Goal: Communication & Community: Answer question/provide support

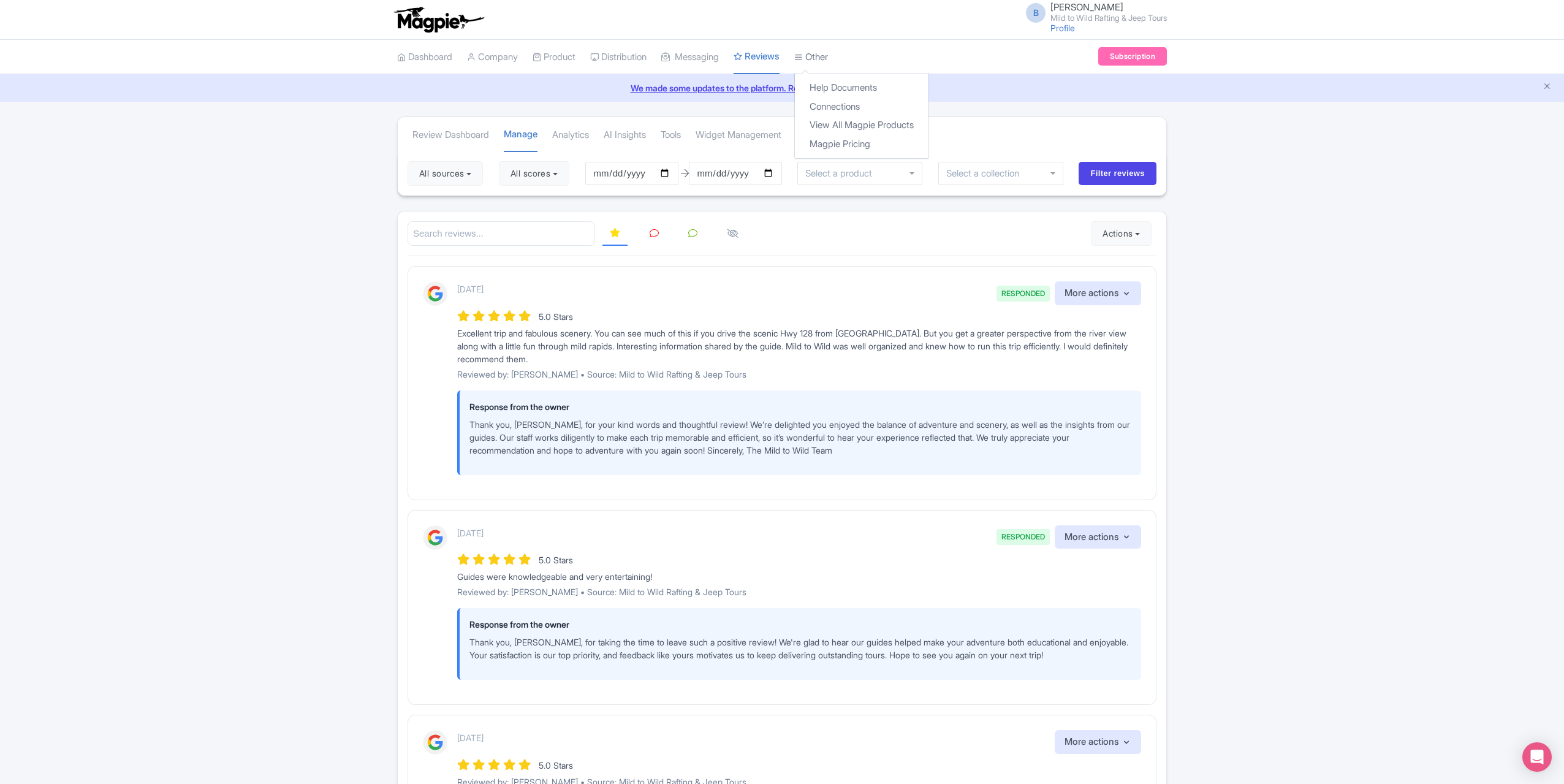
click at [828, 47] on link "Other" at bounding box center [810, 57] width 34 height 34
click at [849, 101] on link "Connections" at bounding box center [862, 106] width 134 height 19
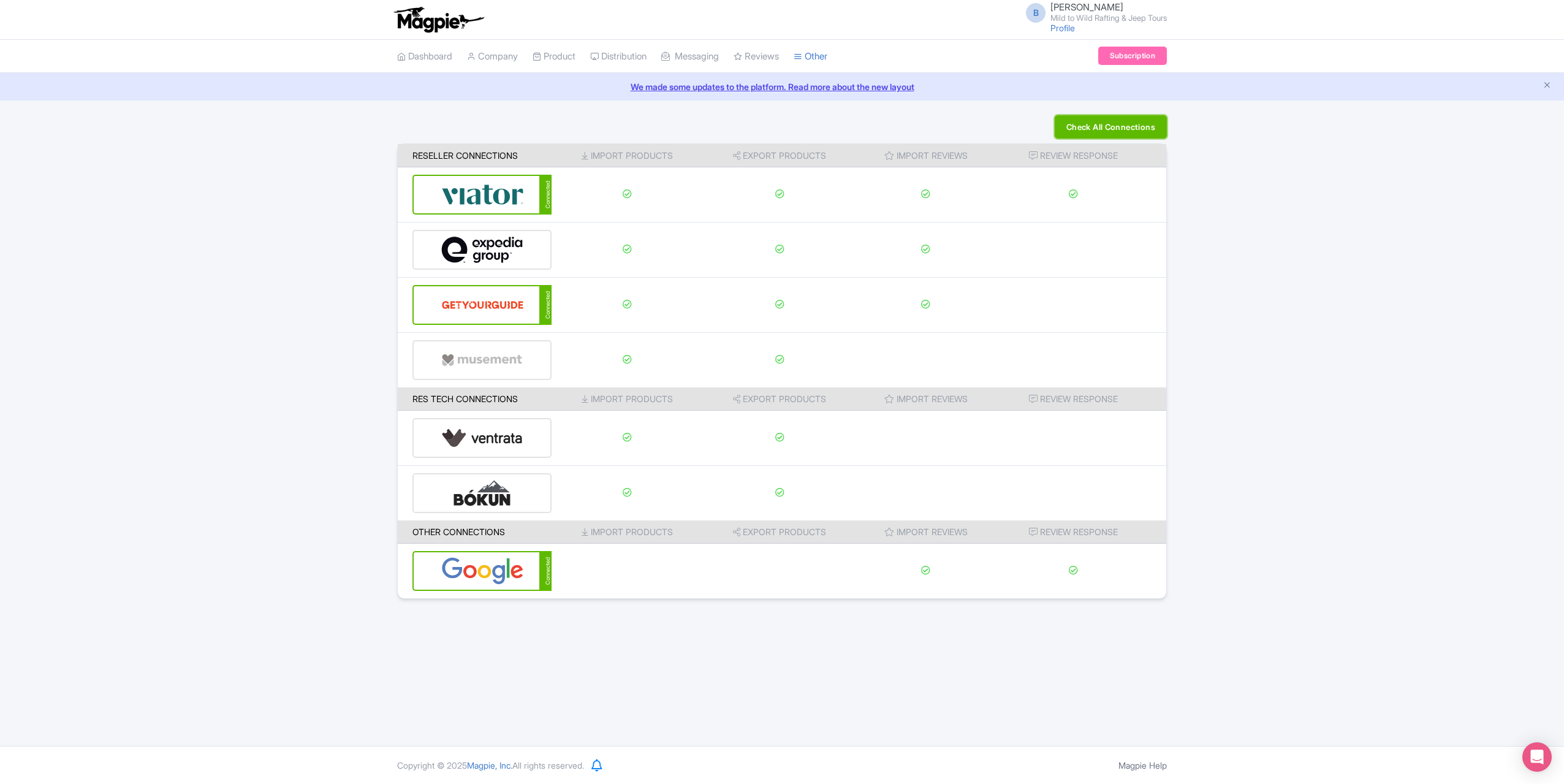
click at [1112, 127] on button "Check All Connections" at bounding box center [1111, 127] width 112 height 23
drag, startPoint x: 878, startPoint y: 668, endPoint x: 782, endPoint y: 662, distance: 96.2
drag, startPoint x: 782, startPoint y: 662, endPoint x: 625, endPoint y: 645, distance: 157.9
click at [625, 645] on div "B Benji Mickel Mild to Wild Rafting & Jeep Tours Profile Users Settings Sign ou…" at bounding box center [782, 373] width 1564 height 746
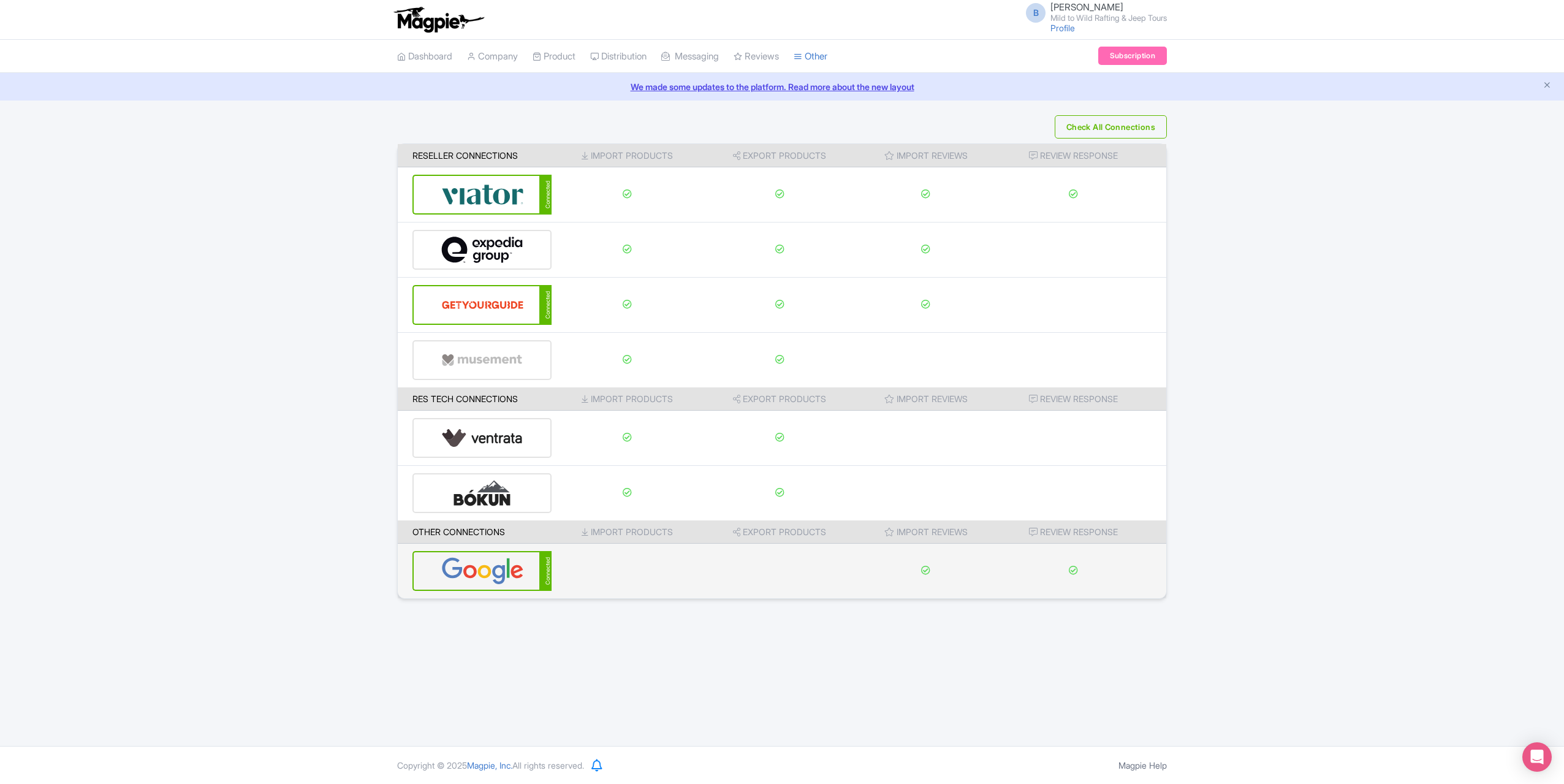
click at [489, 554] on img at bounding box center [482, 570] width 82 height 37
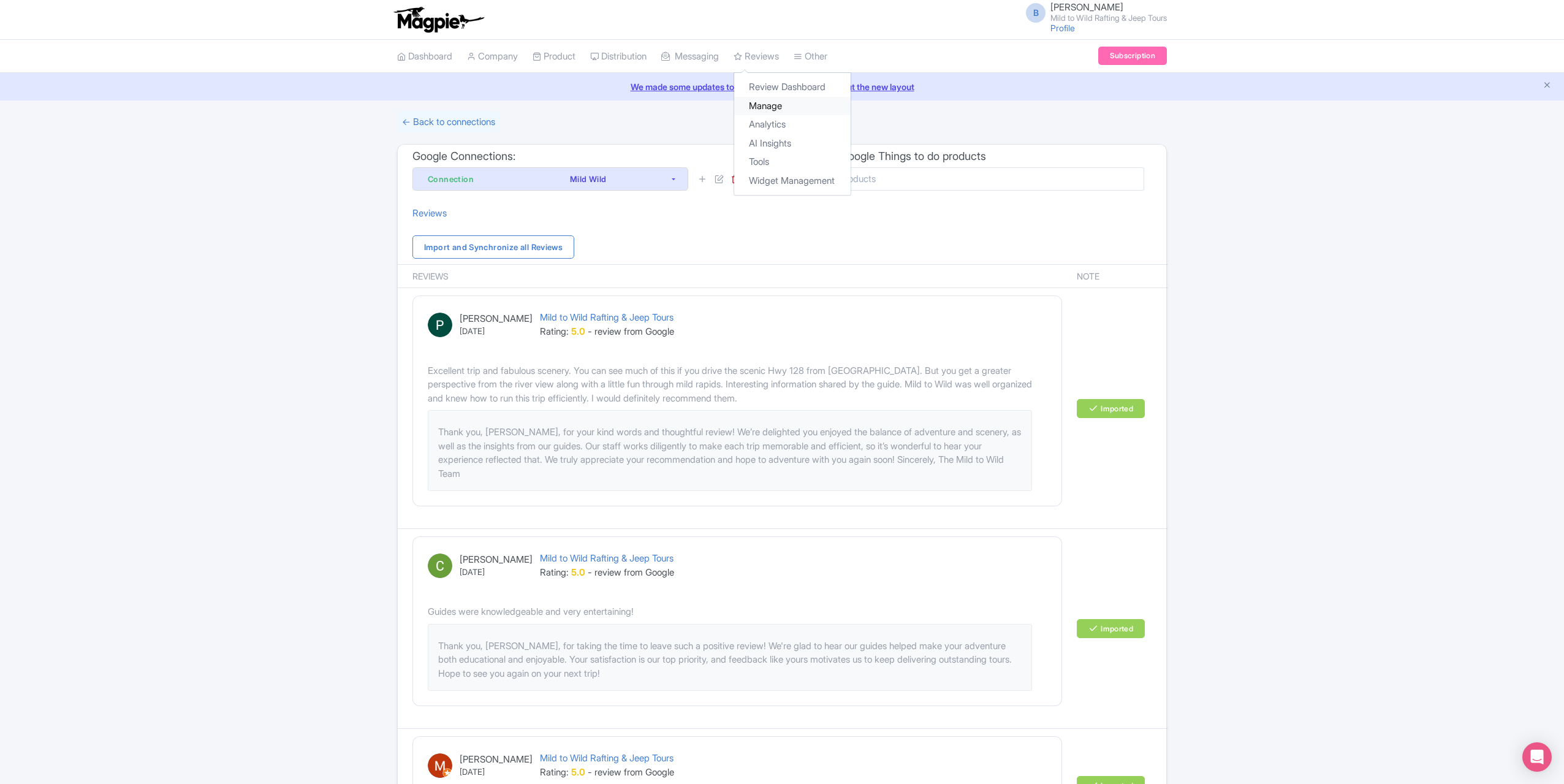
click at [778, 106] on link "Manage" at bounding box center [792, 106] width 116 height 19
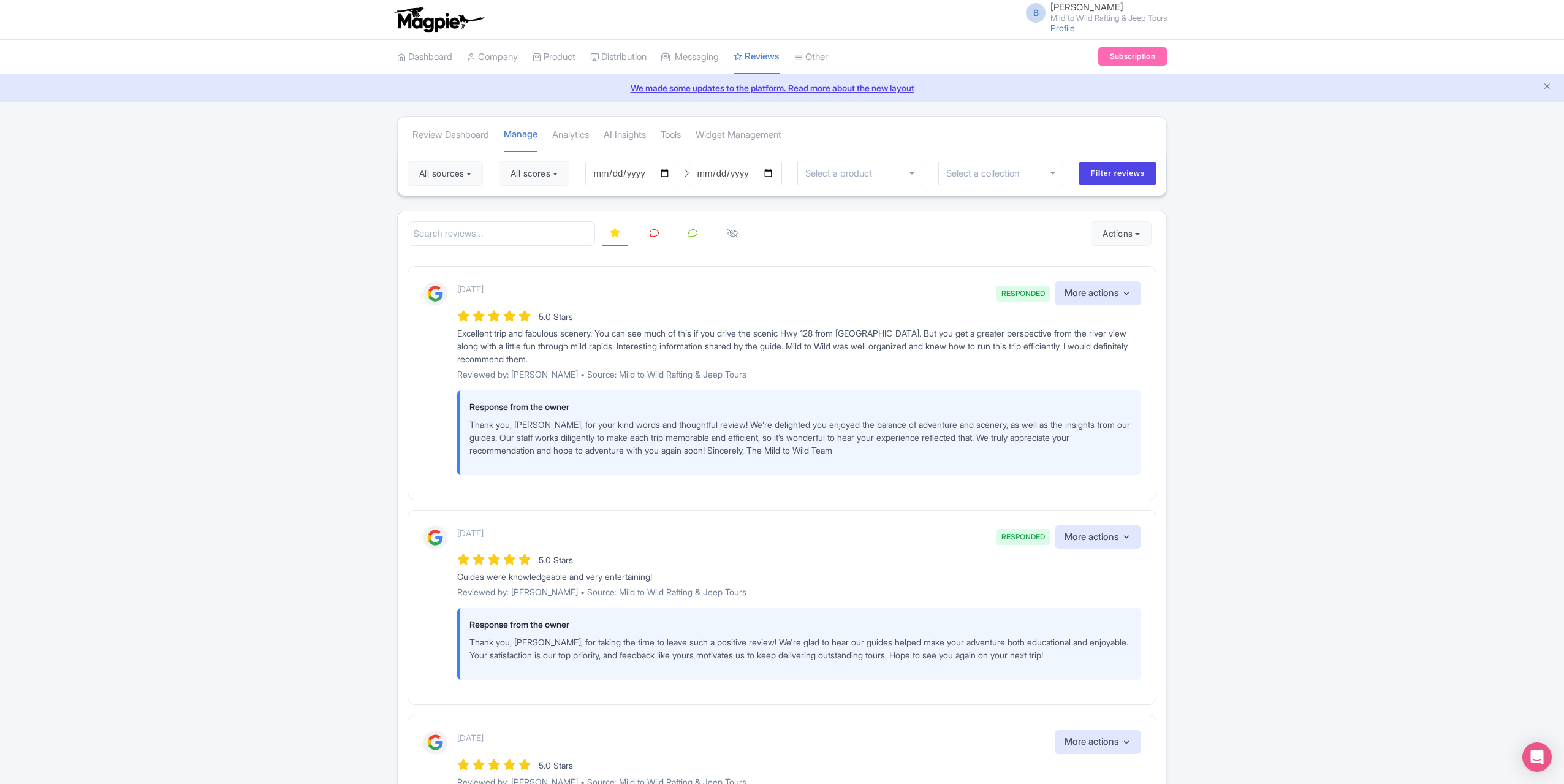
click at [665, 239] on link at bounding box center [654, 233] width 24 height 24
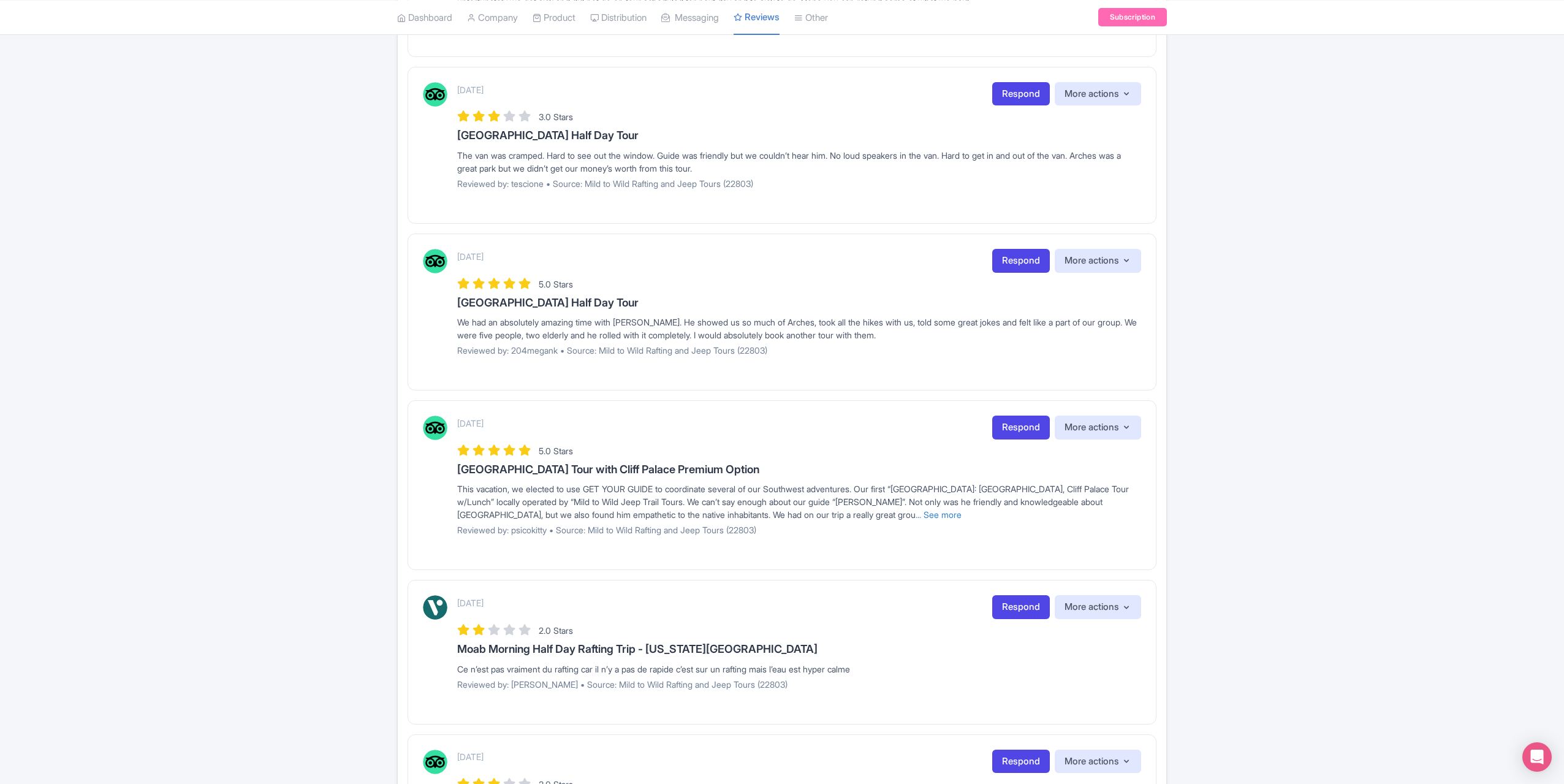
scroll to position [735, 0]
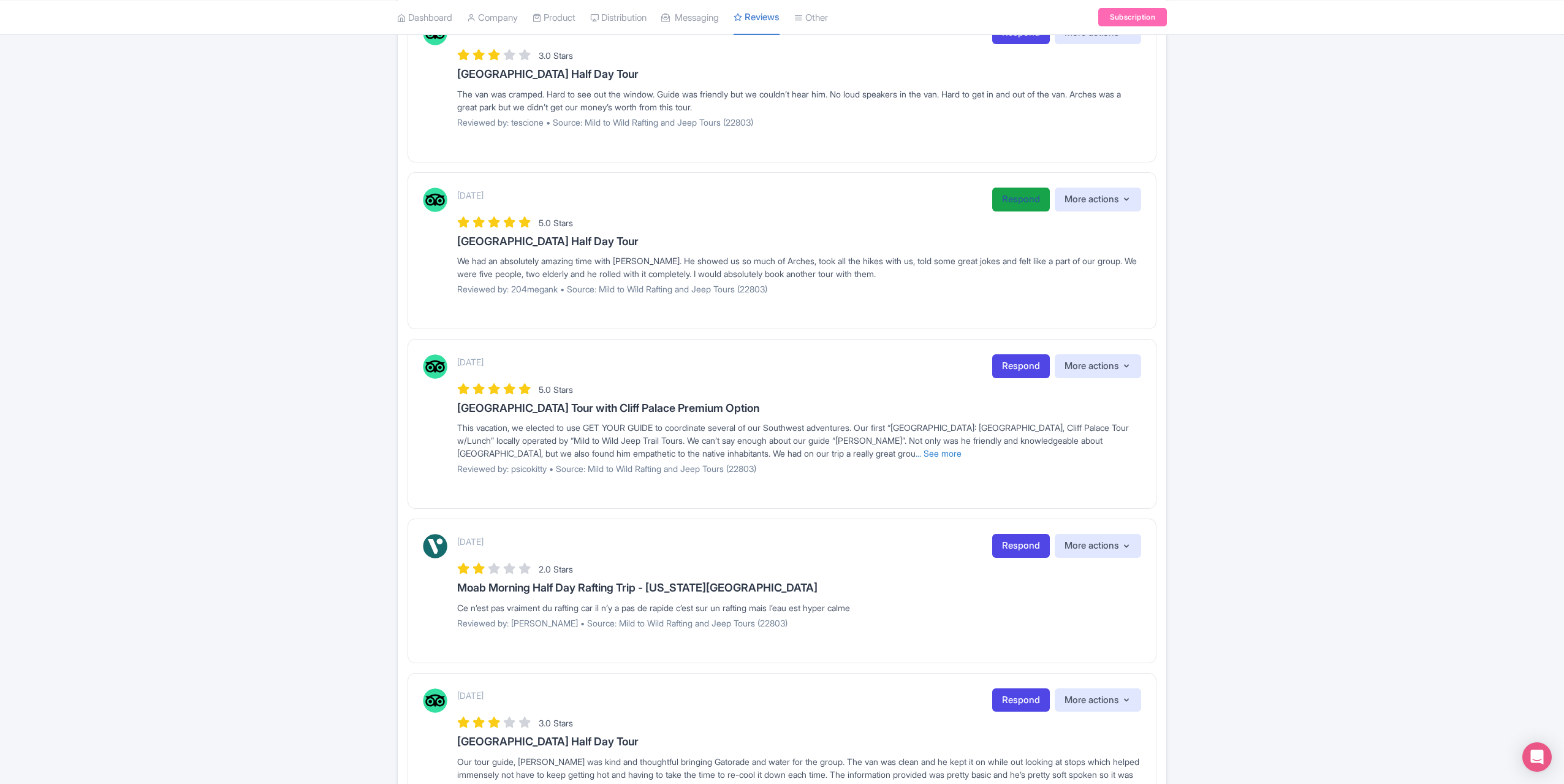
click at [1004, 204] on link "Respond" at bounding box center [1022, 199] width 58 height 24
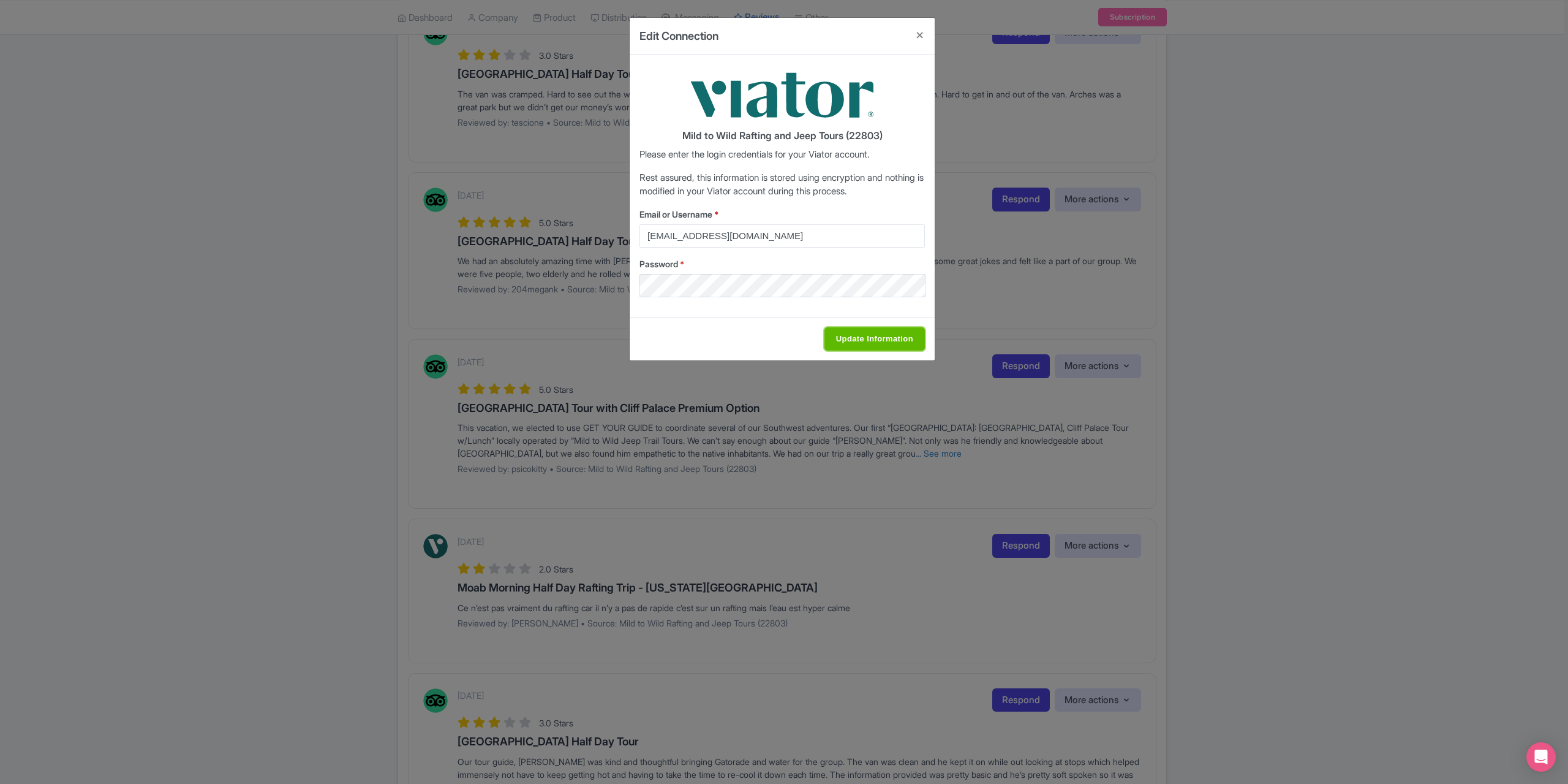
click at [887, 338] on input "Update Information" at bounding box center [875, 339] width 101 height 23
type input "Saving..."
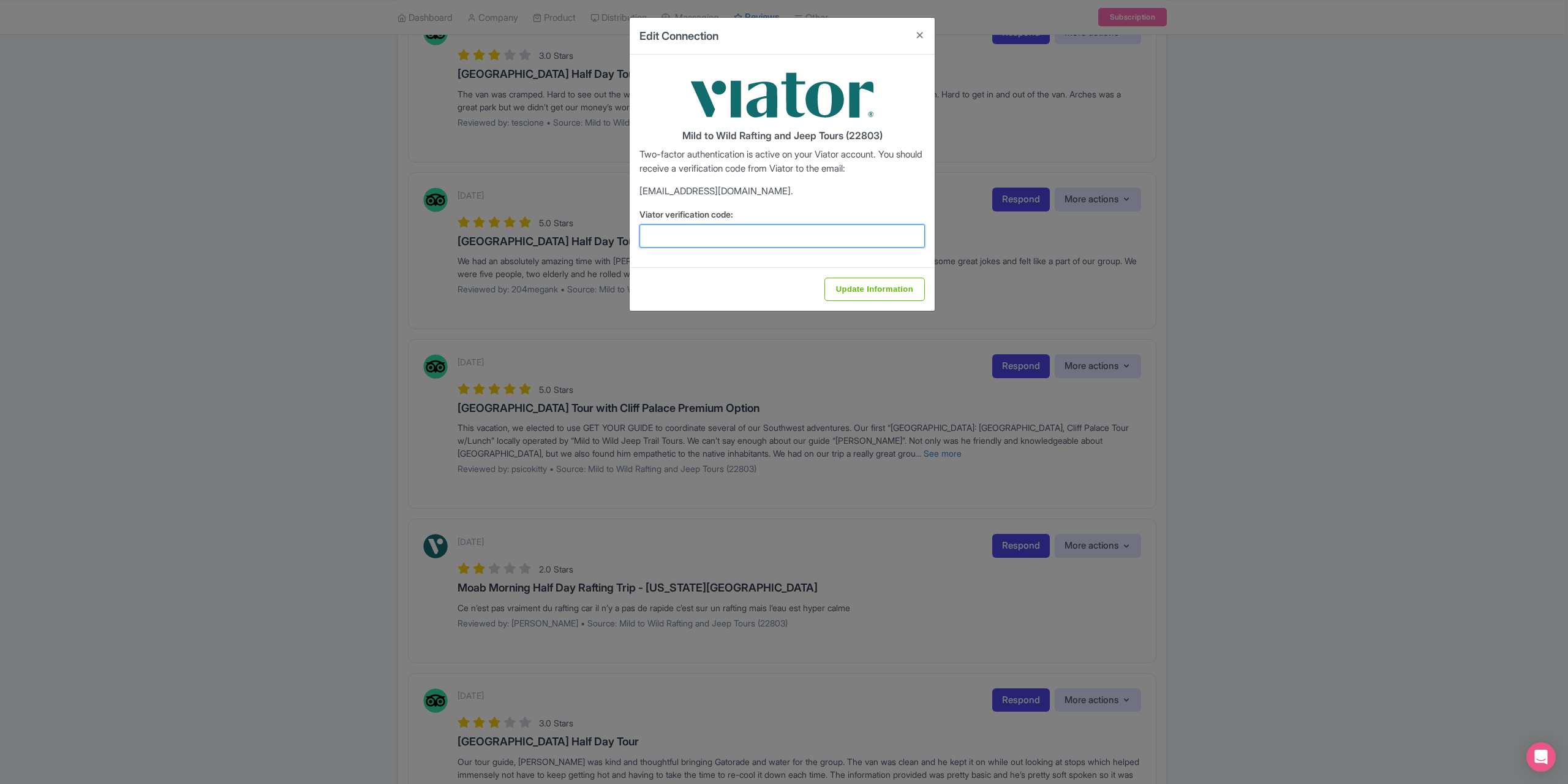
drag, startPoint x: 770, startPoint y: 233, endPoint x: 819, endPoint y: 213, distance: 52.9
click at [770, 233] on input "Viator verification code:" at bounding box center [782, 236] width 285 height 23
type input "211534"
click at [880, 289] on input "Update Information" at bounding box center [875, 289] width 101 height 23
type input "Update Information"
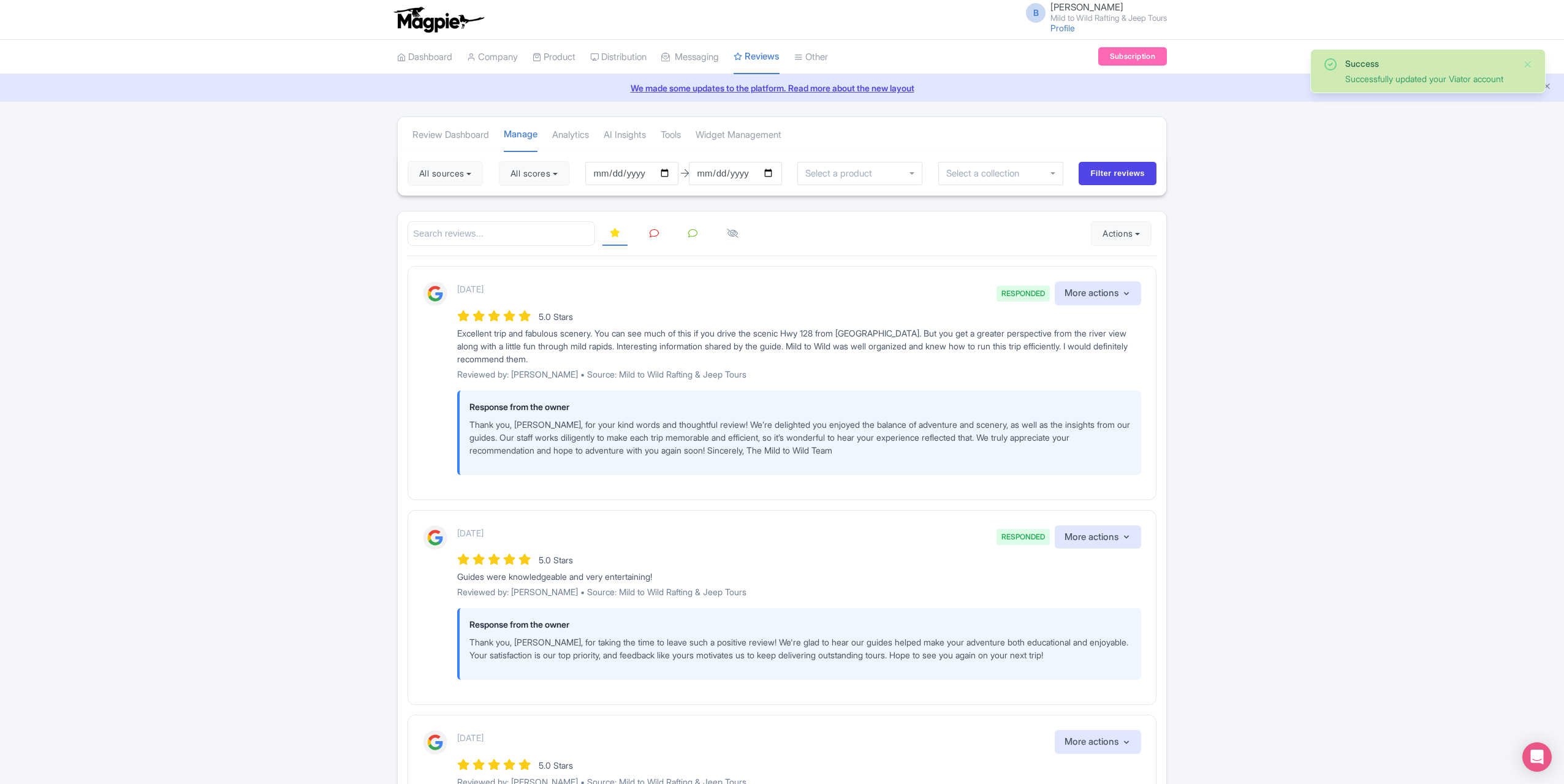
click at [658, 241] on link at bounding box center [654, 233] width 24 height 24
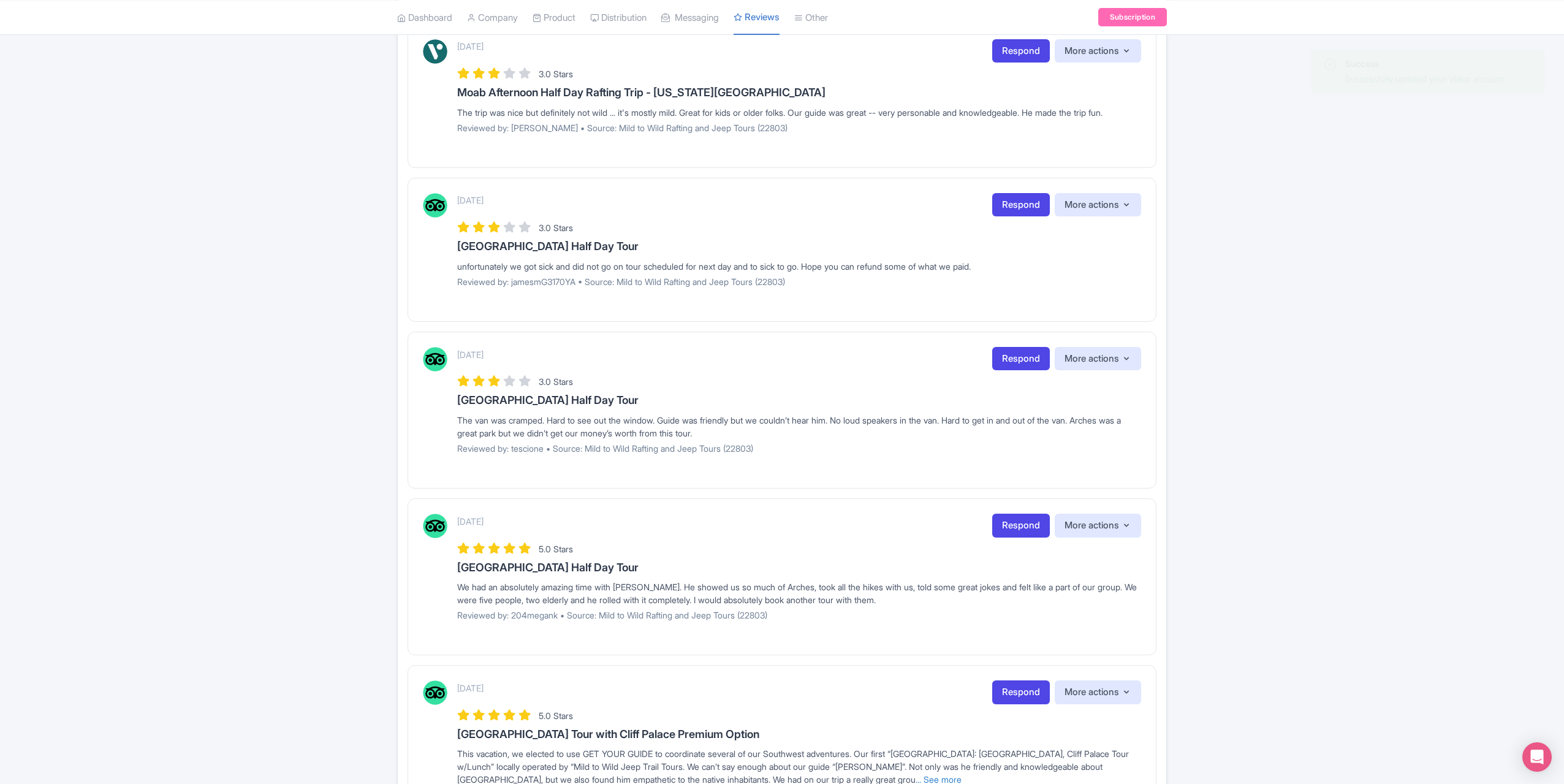
scroll to position [491, 0]
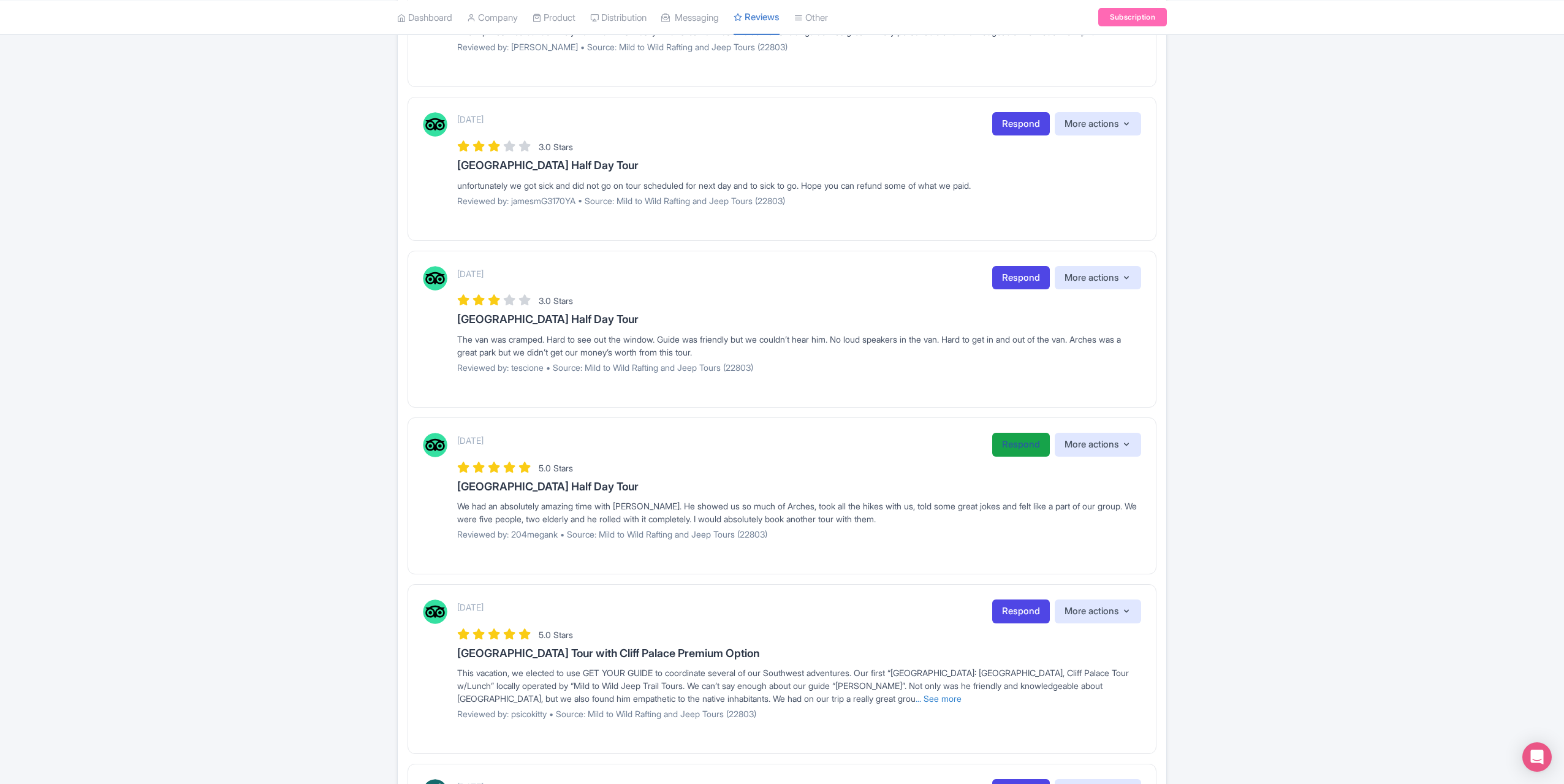
click at [1007, 457] on link "Respond" at bounding box center [1022, 444] width 58 height 24
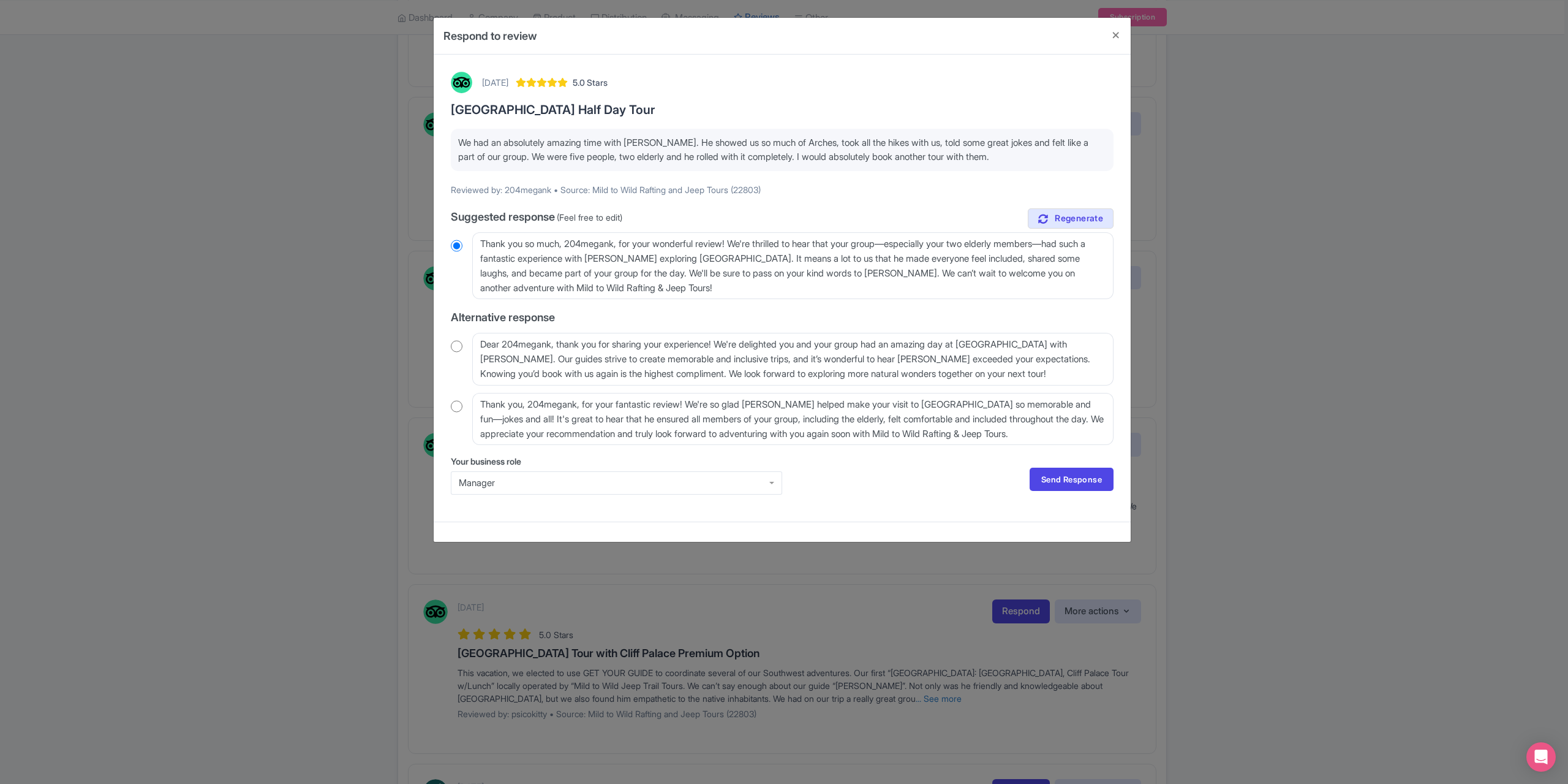
click at [455, 407] on input "radio" at bounding box center [456, 406] width 12 height 12
radio input "true"
drag, startPoint x: 583, startPoint y: 406, endPoint x: 525, endPoint y: 404, distance: 58.0
click at [525, 404] on textarea "Thank you, 204megank, for your fantastic review! We're so glad Ben helped make …" at bounding box center [793, 419] width 641 height 52
type textarea "Thank you, for your fantastic review! We're so glad Ben helped make your visit …"
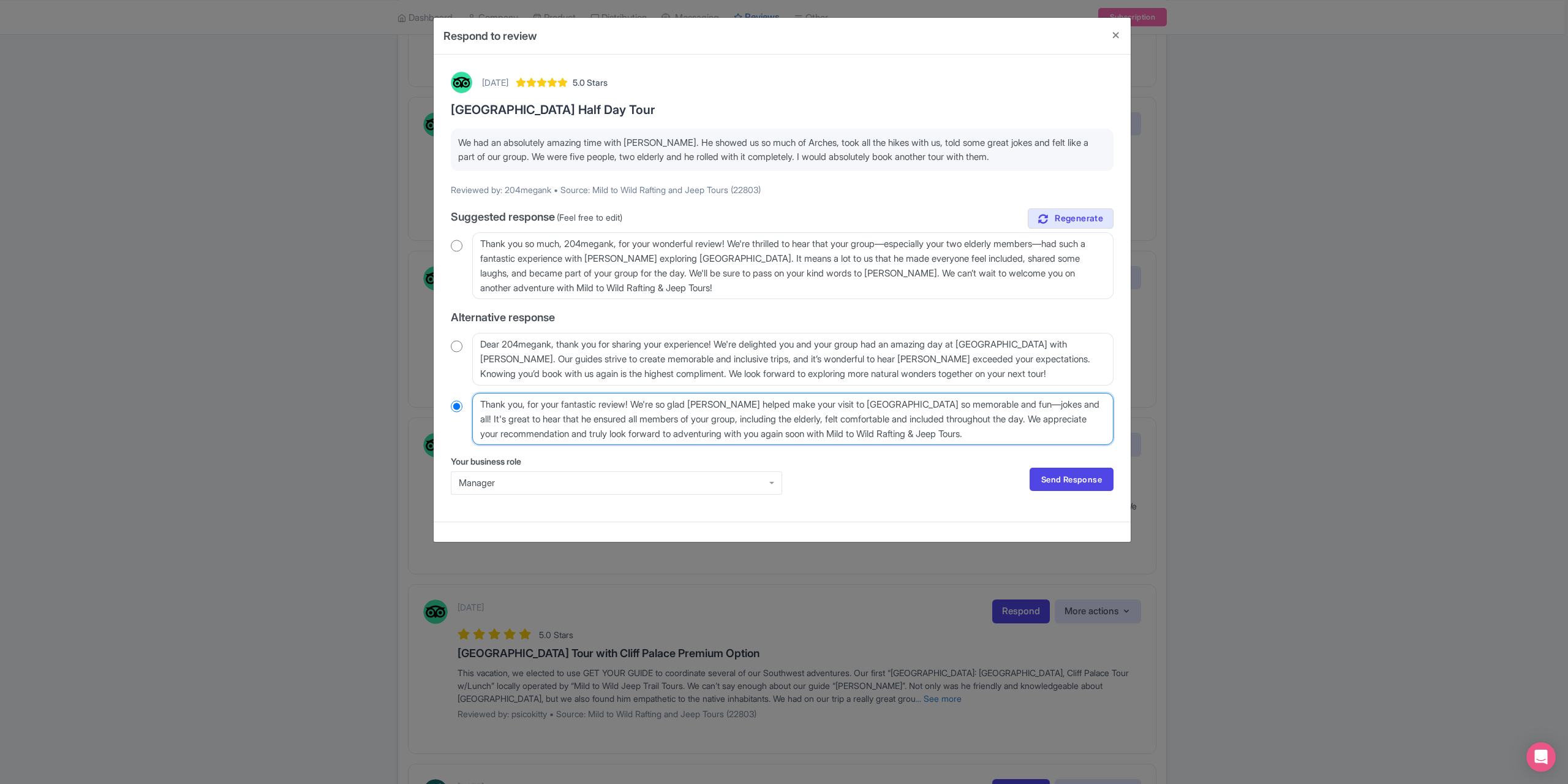
radio input "true"
type textarea "Thank you for your fantastic review! We're so glad Ben helped make your visit t…"
radio input "true"
type textarea "Thank you for your fantastic review! We're so glad Ben helped make your visit t…"
click at [1059, 472] on link "Send Response" at bounding box center [1072, 479] width 84 height 23
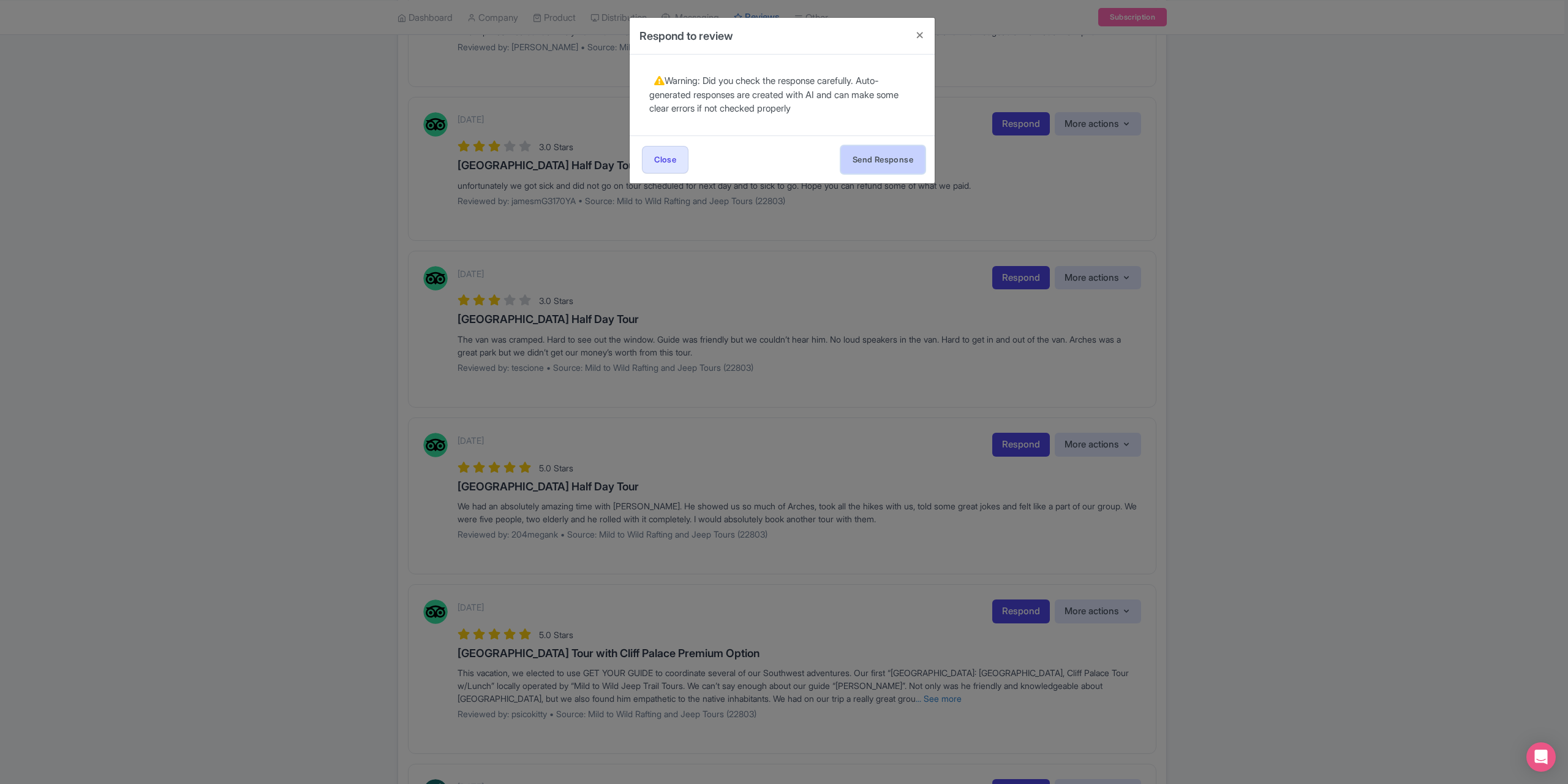
click at [866, 155] on button "Send Response" at bounding box center [883, 159] width 84 height 27
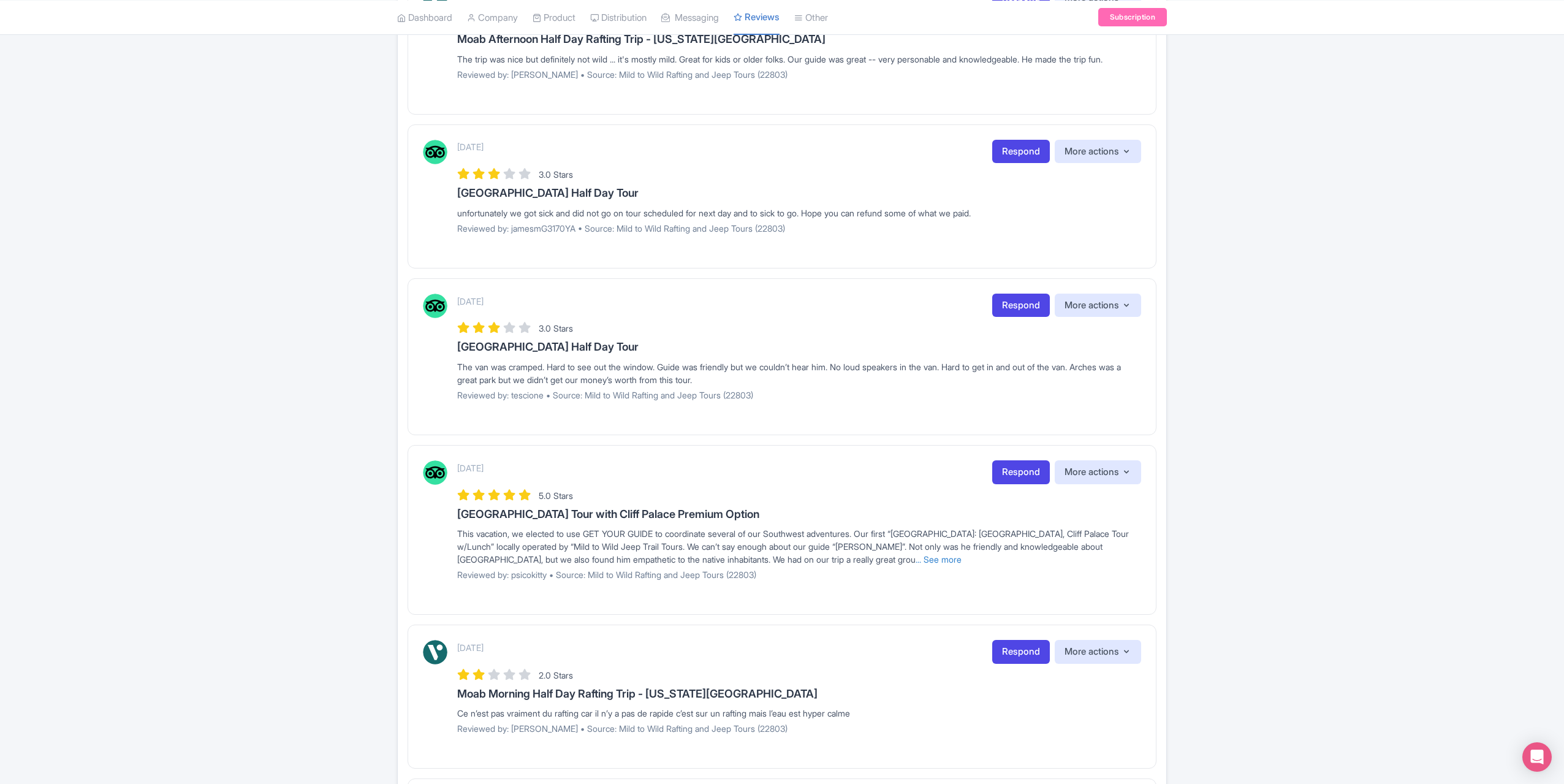
scroll to position [491, 0]
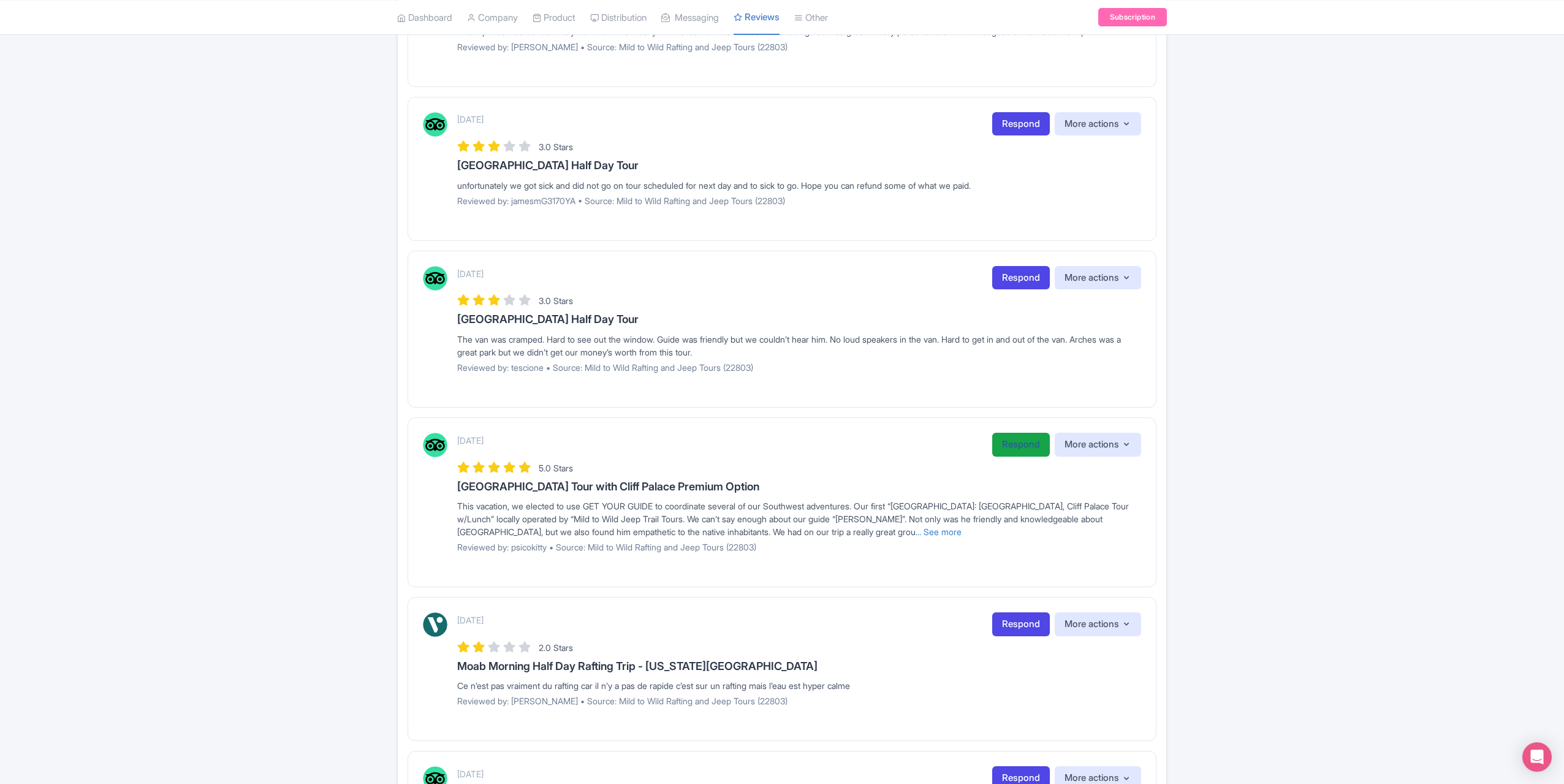
click at [1010, 449] on link "Respond" at bounding box center [1022, 444] width 58 height 24
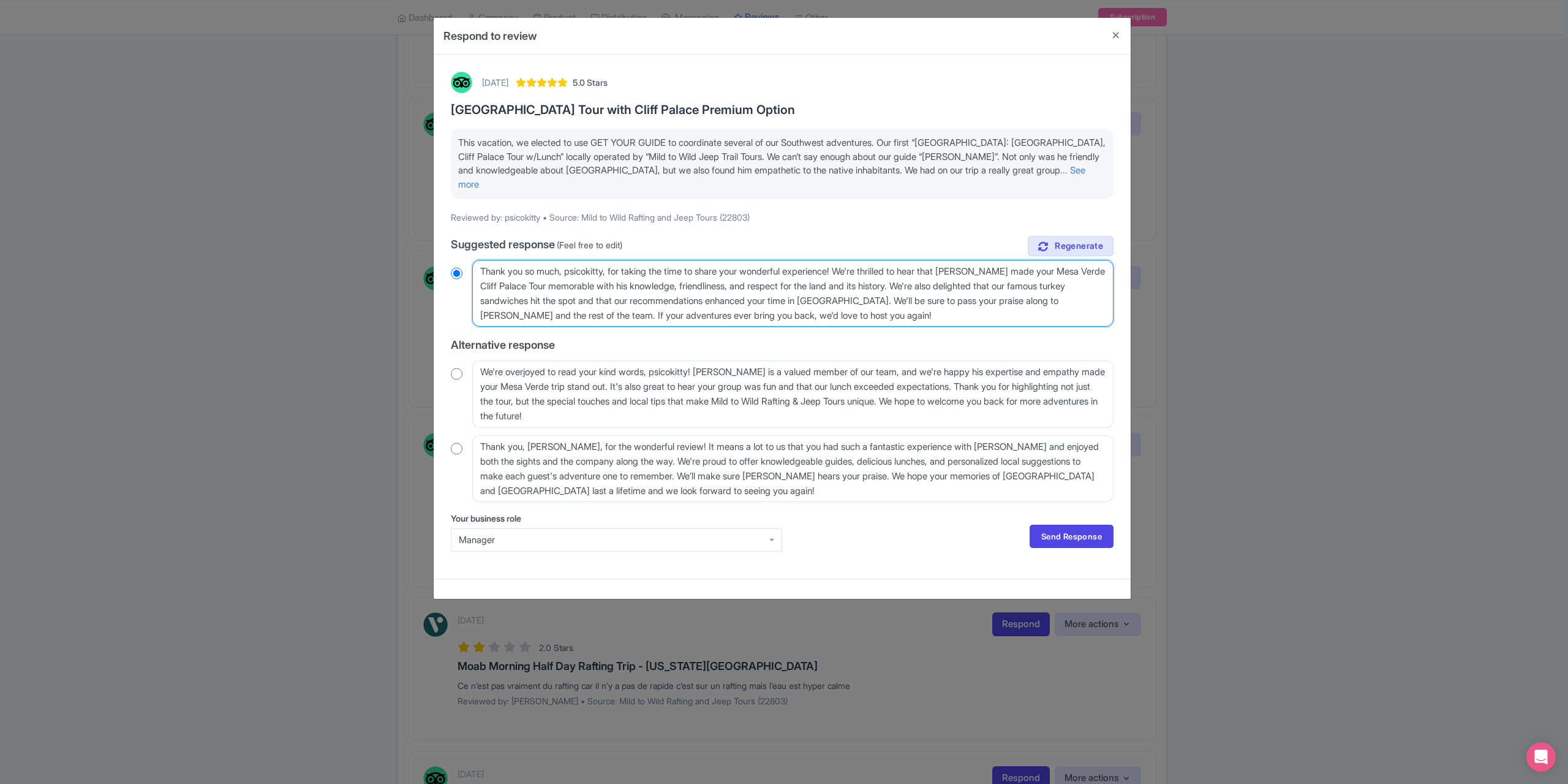
drag, startPoint x: 615, startPoint y: 259, endPoint x: 564, endPoint y: 261, distance: 51.0
click at [564, 261] on textarea "Thank you so much, psicokitty, for taking the time to share your wonderful expe…" at bounding box center [793, 293] width 641 height 67
type textarea "Thank you so much for taking the time to share your wonderful experience! We're…"
radio input "true"
type textarea "Thank you so much for taking the time to share your wonderful experience! We're…"
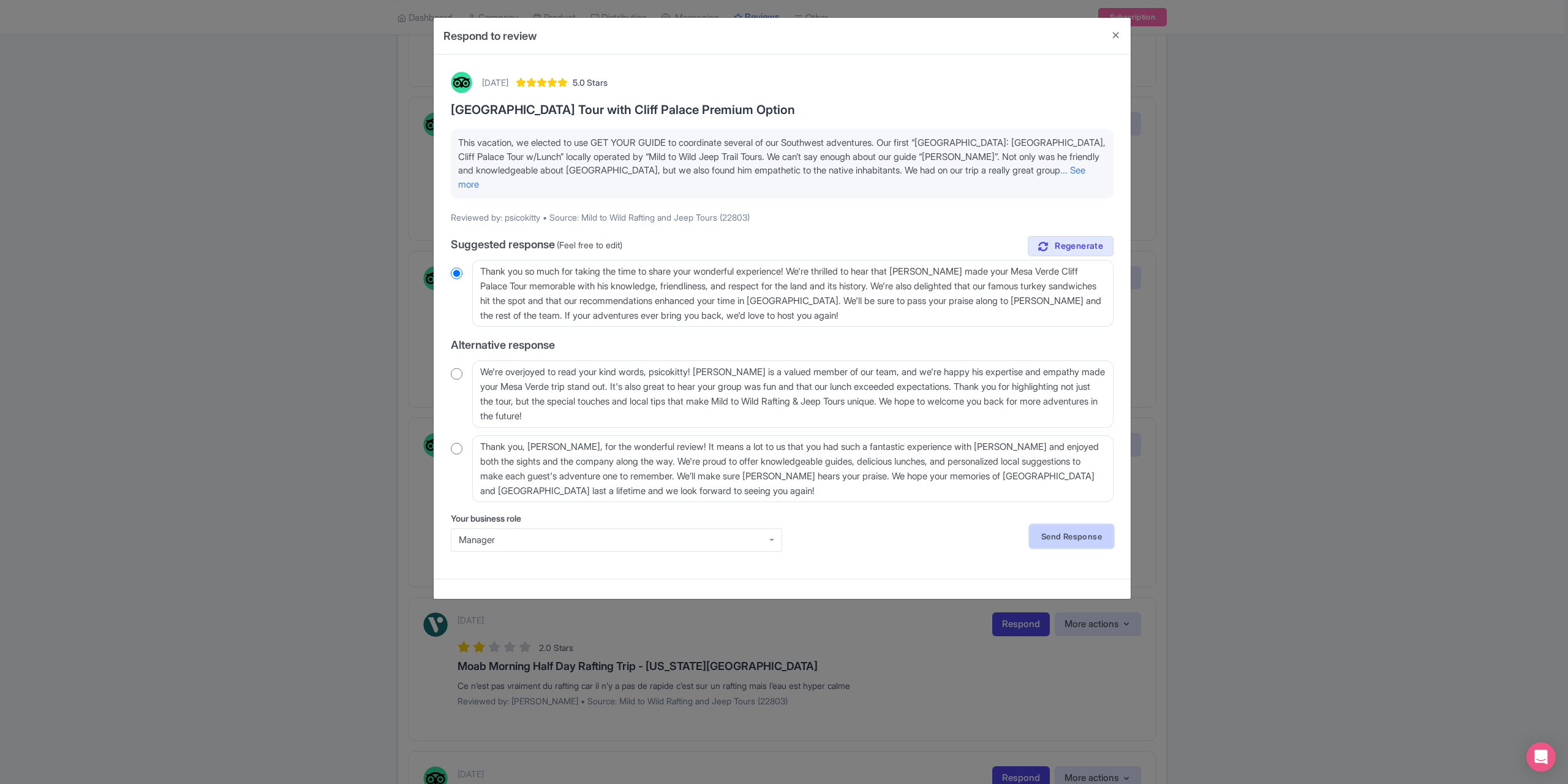
click at [1078, 524] on link "Send Response" at bounding box center [1072, 536] width 84 height 23
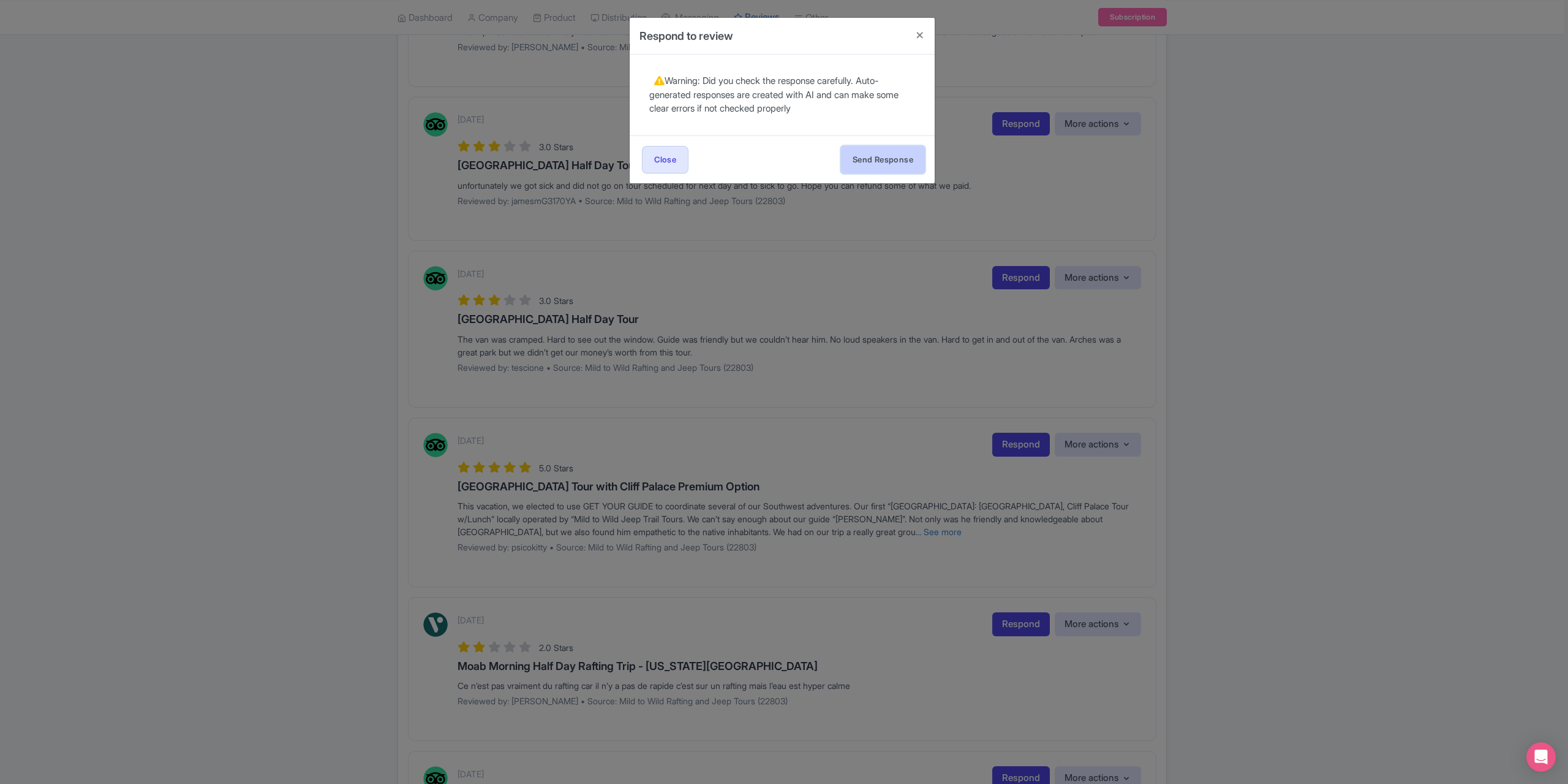
click at [873, 152] on button "Send Response" at bounding box center [883, 159] width 84 height 27
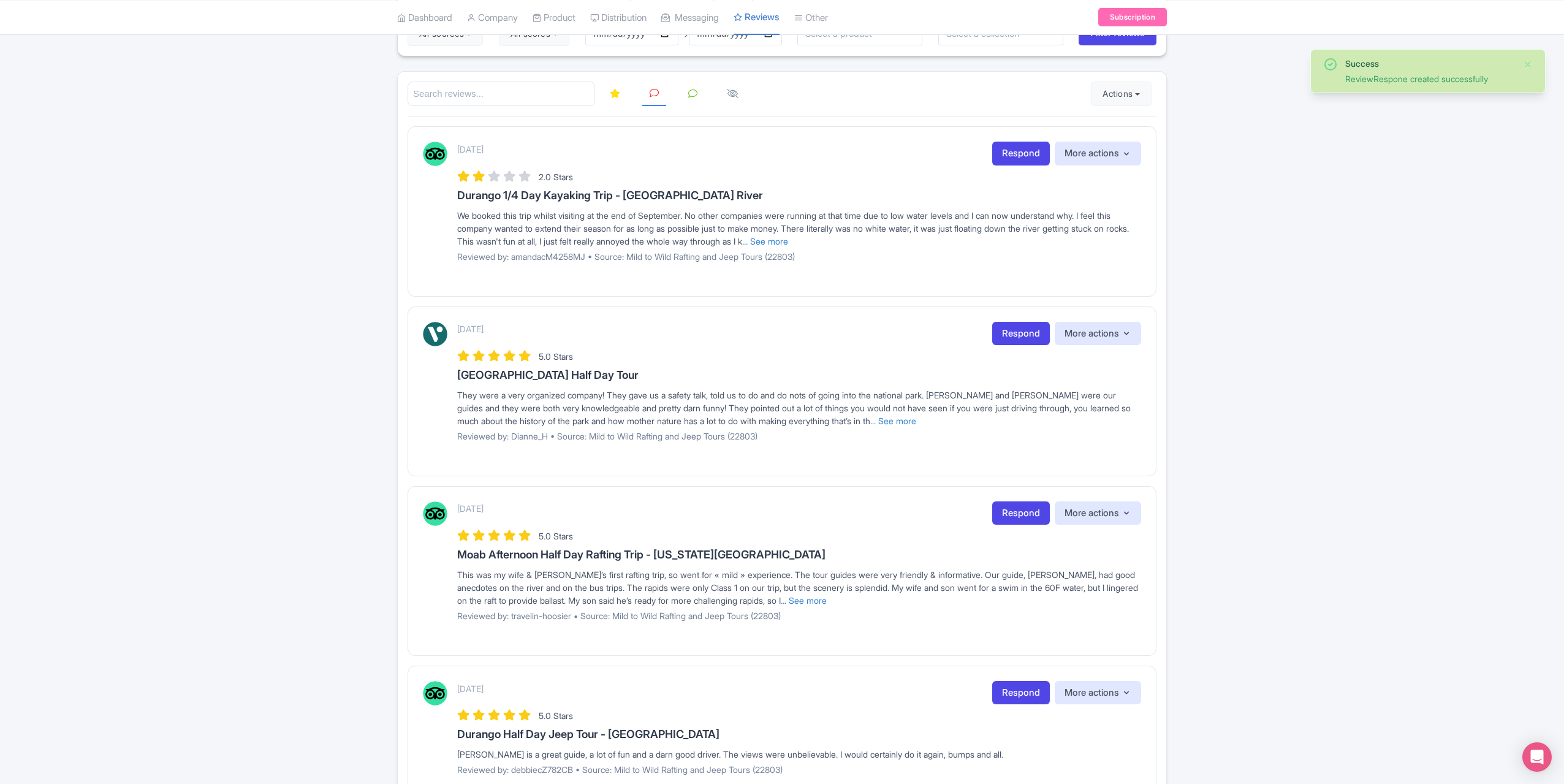
scroll to position [184, 0]
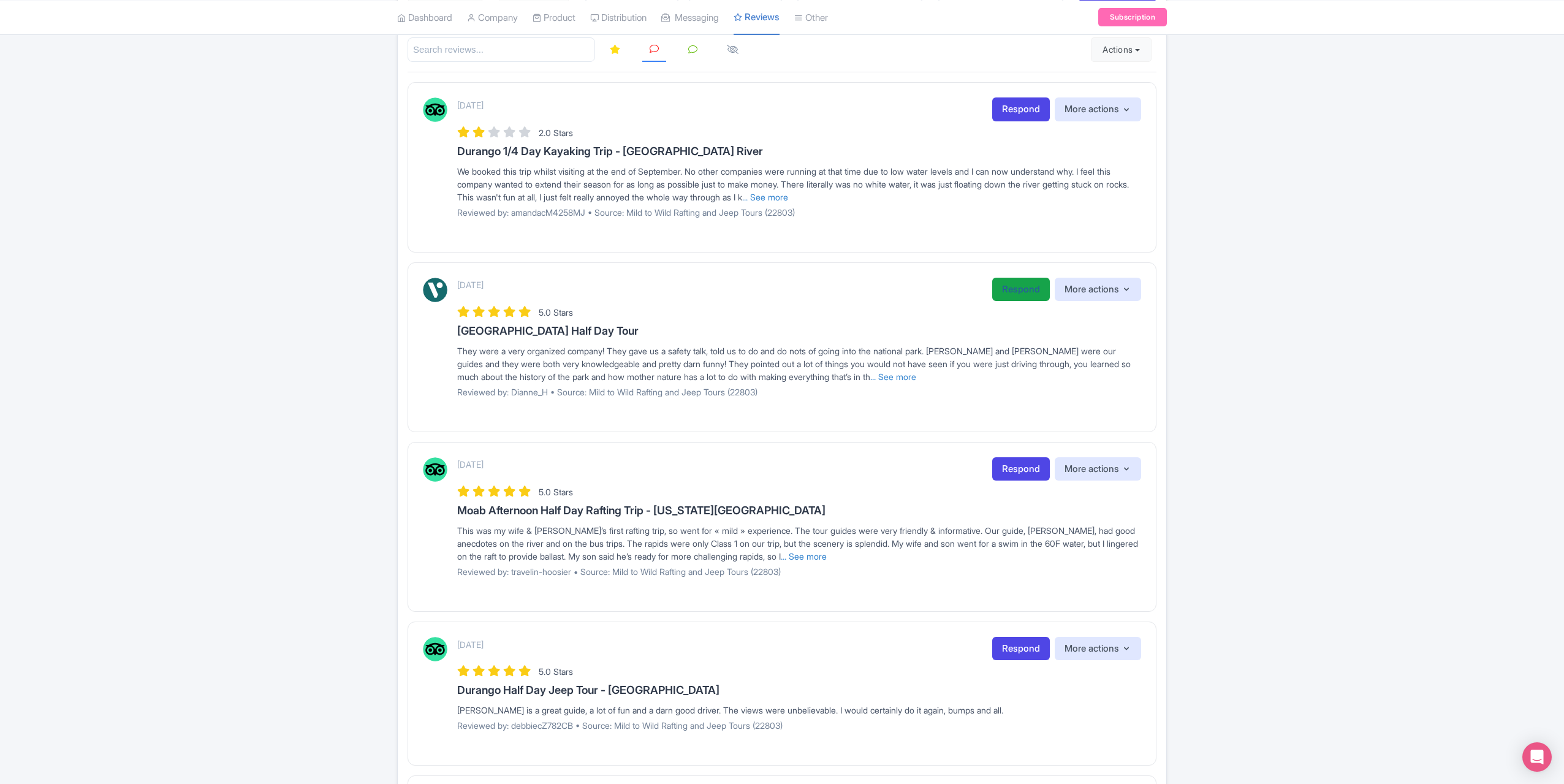
click at [1007, 284] on link "Respond" at bounding box center [1022, 289] width 58 height 24
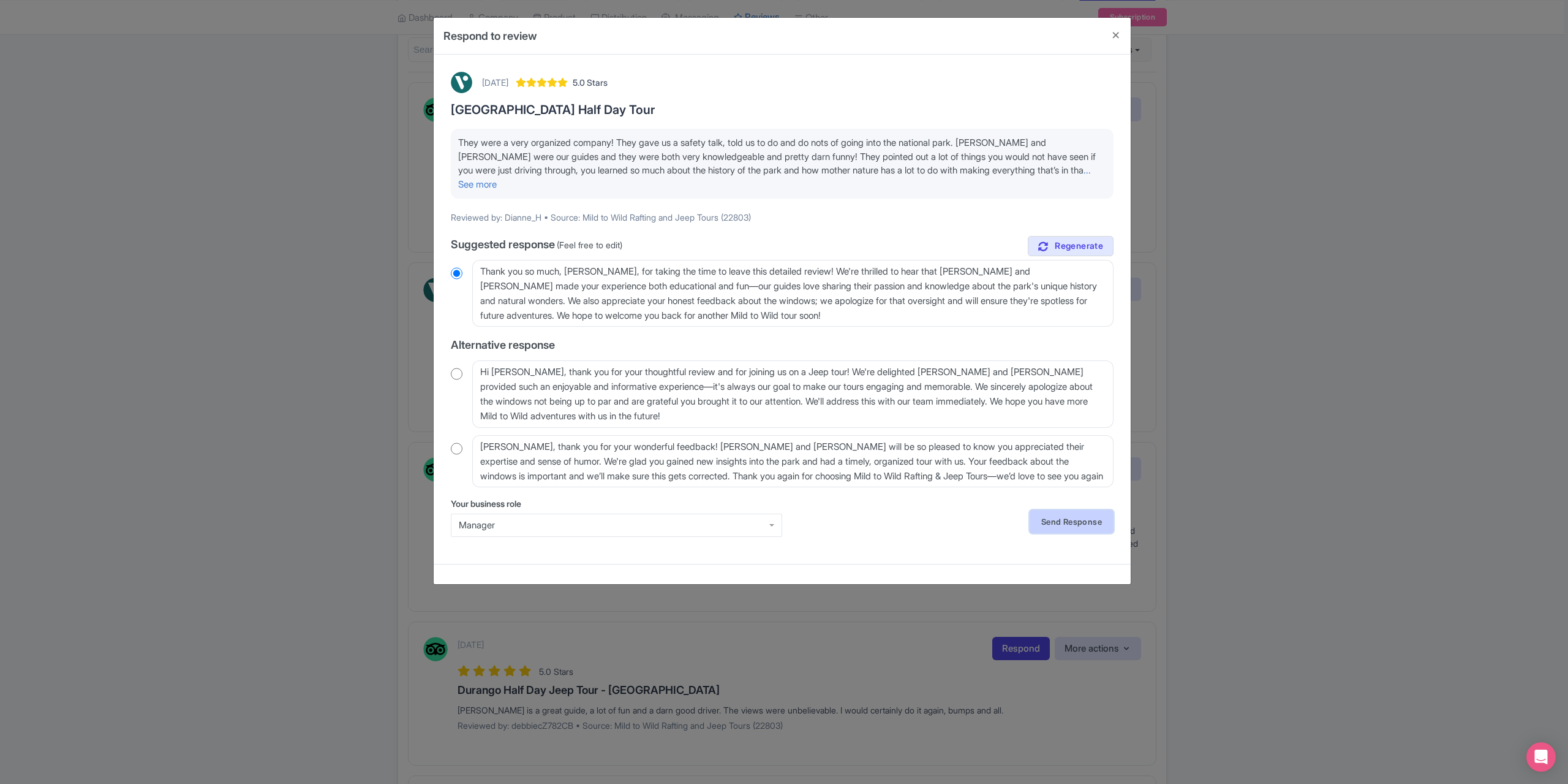
click at [1047, 525] on link "Send Response" at bounding box center [1072, 522] width 84 height 23
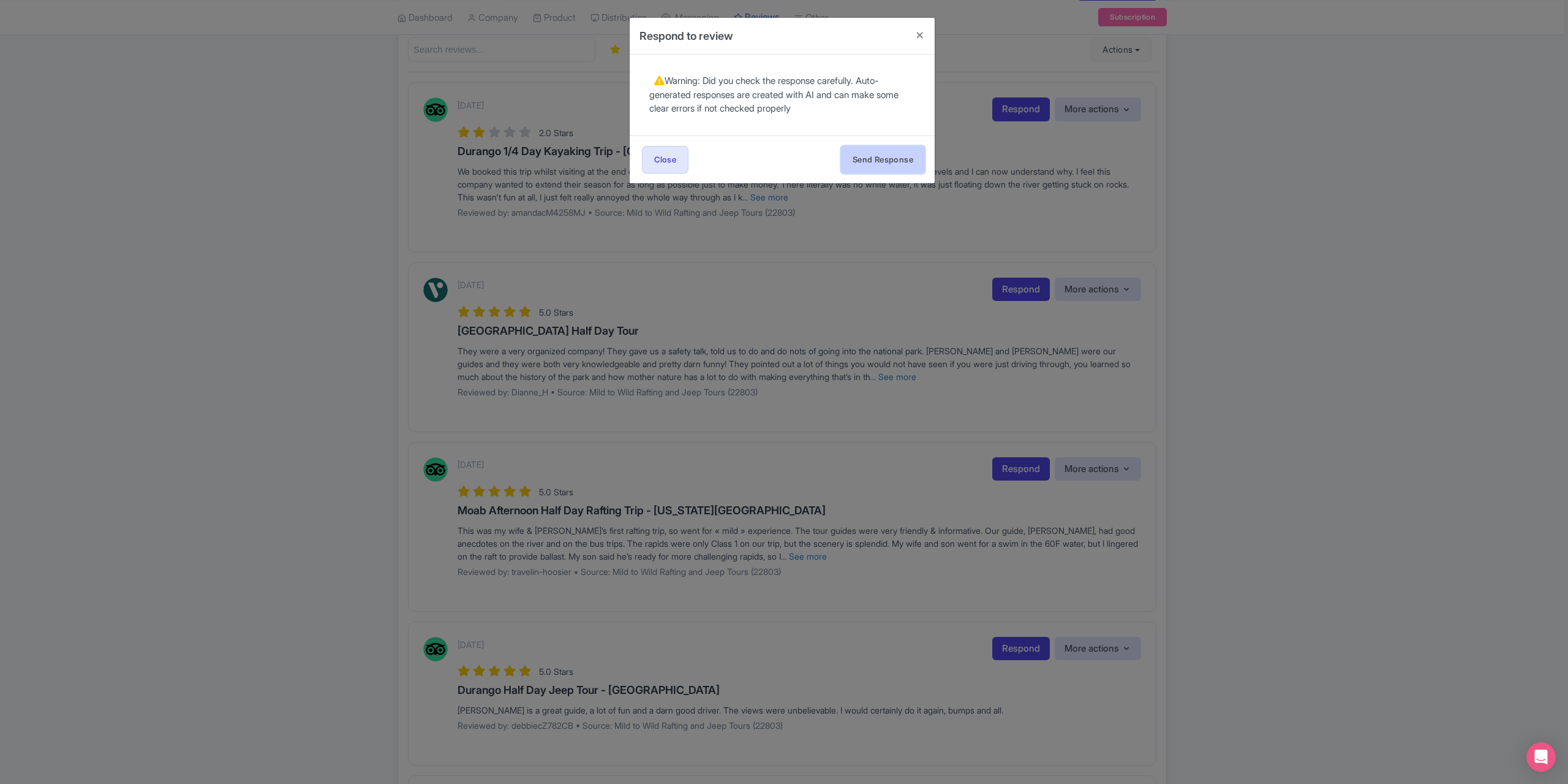
click at [860, 157] on button "Send Response" at bounding box center [883, 159] width 84 height 27
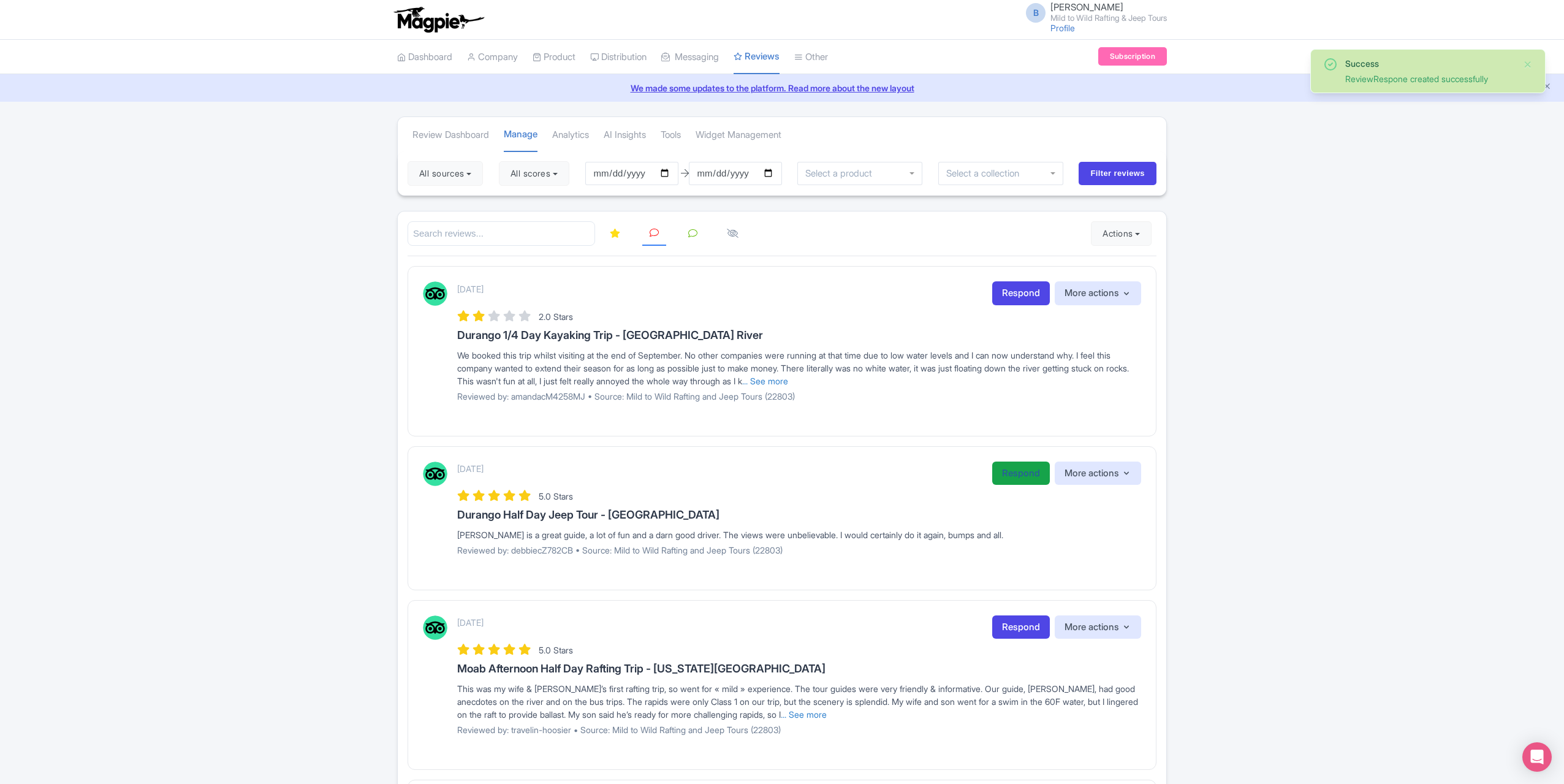
click at [1014, 467] on link "Respond" at bounding box center [1022, 473] width 58 height 24
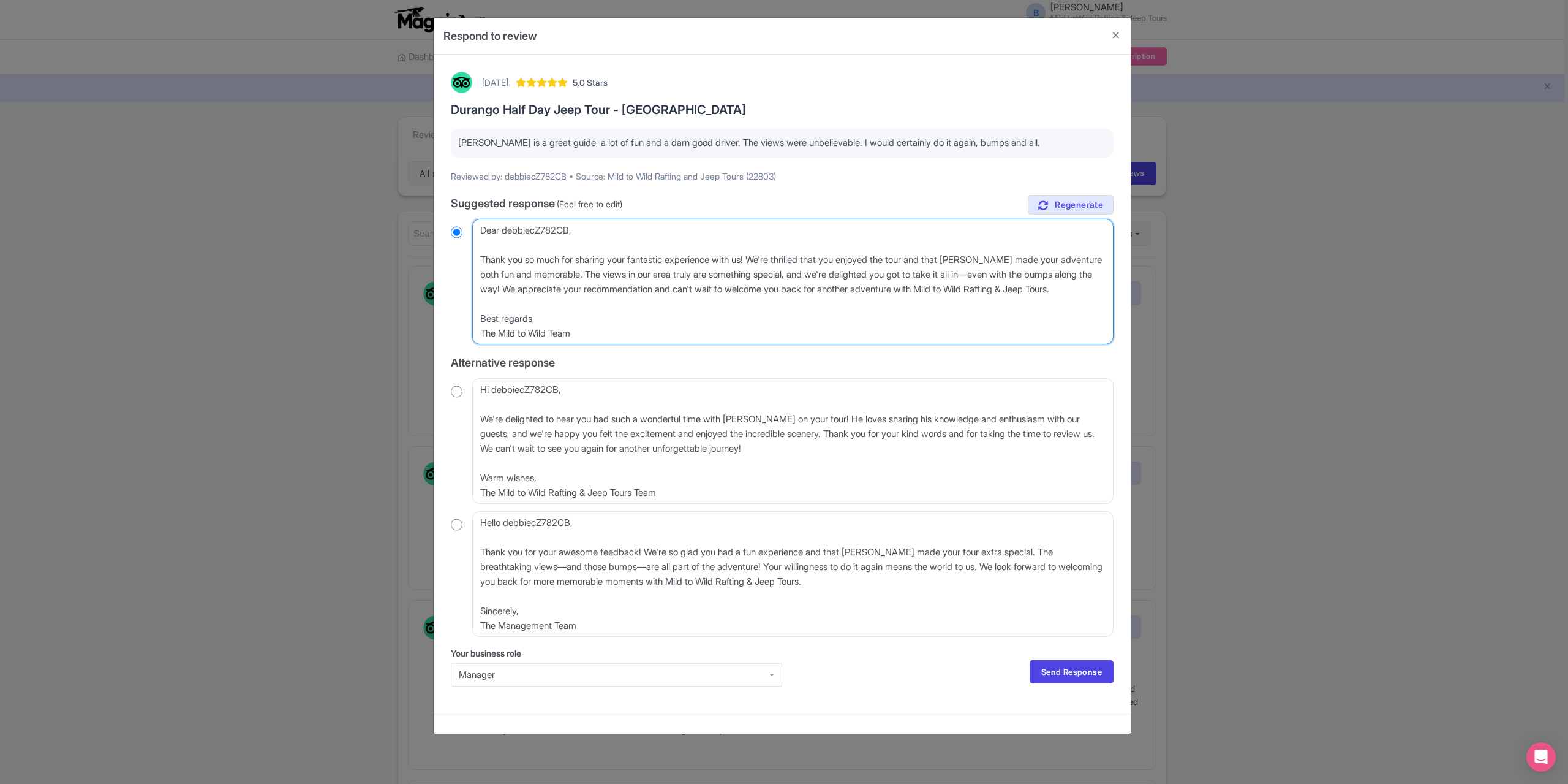
click at [479, 256] on textarea "Dear debbiecZ782CB, Thank you so much for sharing your fantastic experience wit…" at bounding box center [793, 281] width 641 height 125
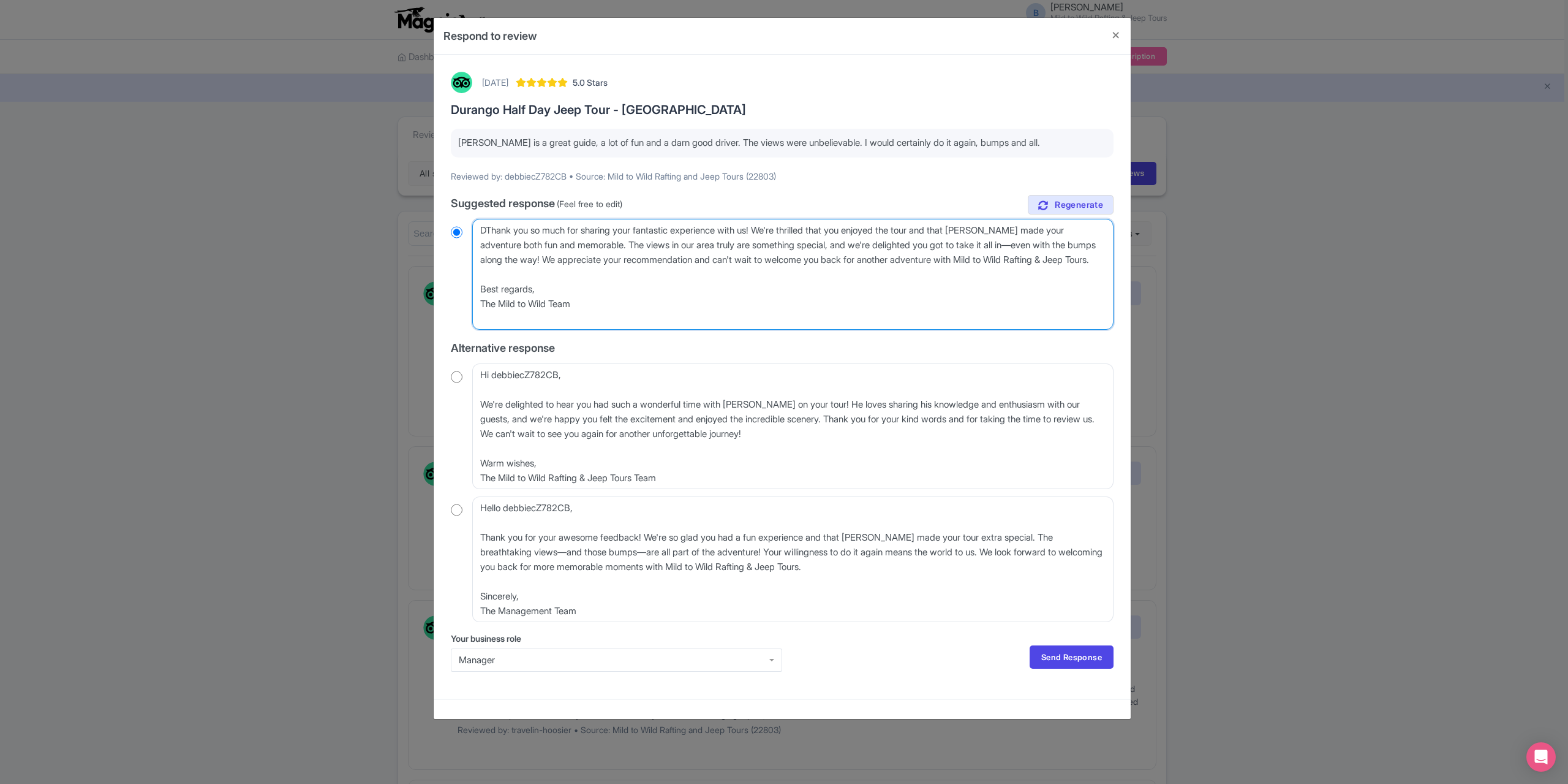
type textarea "Thank you so much for sharing your fantastic experience with us! We're thrilled…"
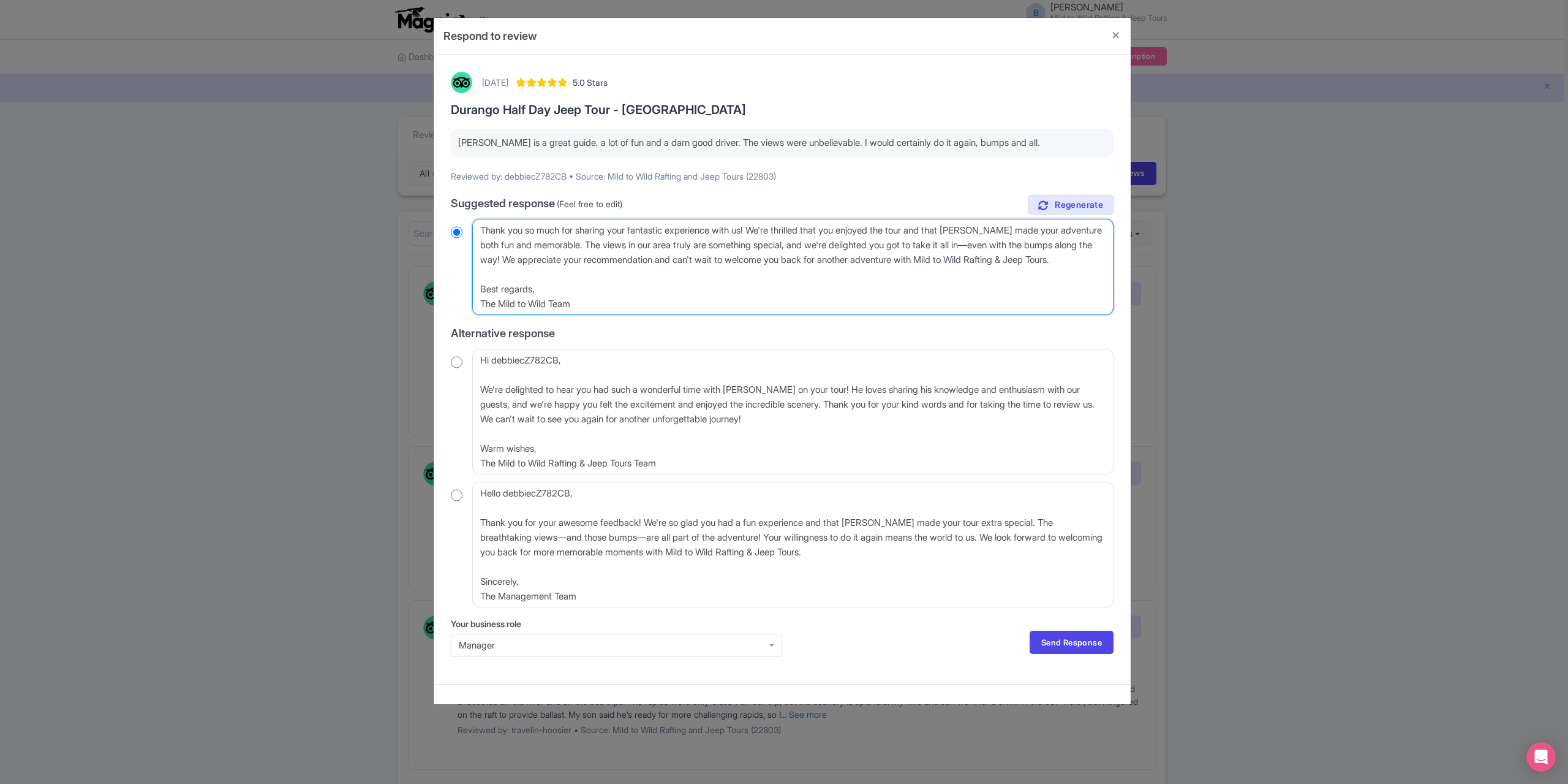
radio input "true"
type textarea "Thank you so much for sharing your fantastic experience with us! We're thrilled…"
click at [1061, 634] on link "Send Response" at bounding box center [1072, 642] width 84 height 23
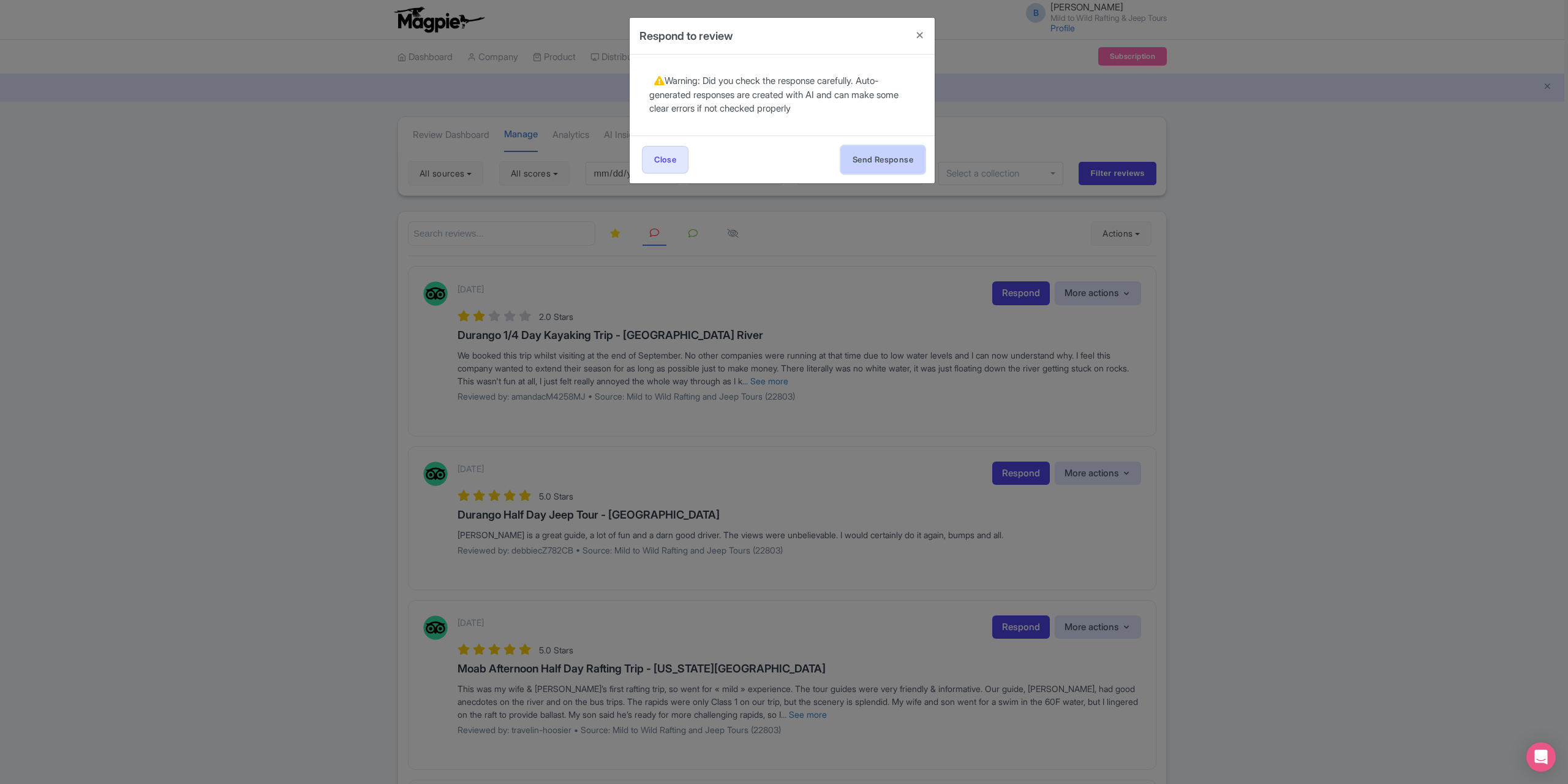
click at [885, 167] on button "Send Response" at bounding box center [883, 159] width 84 height 27
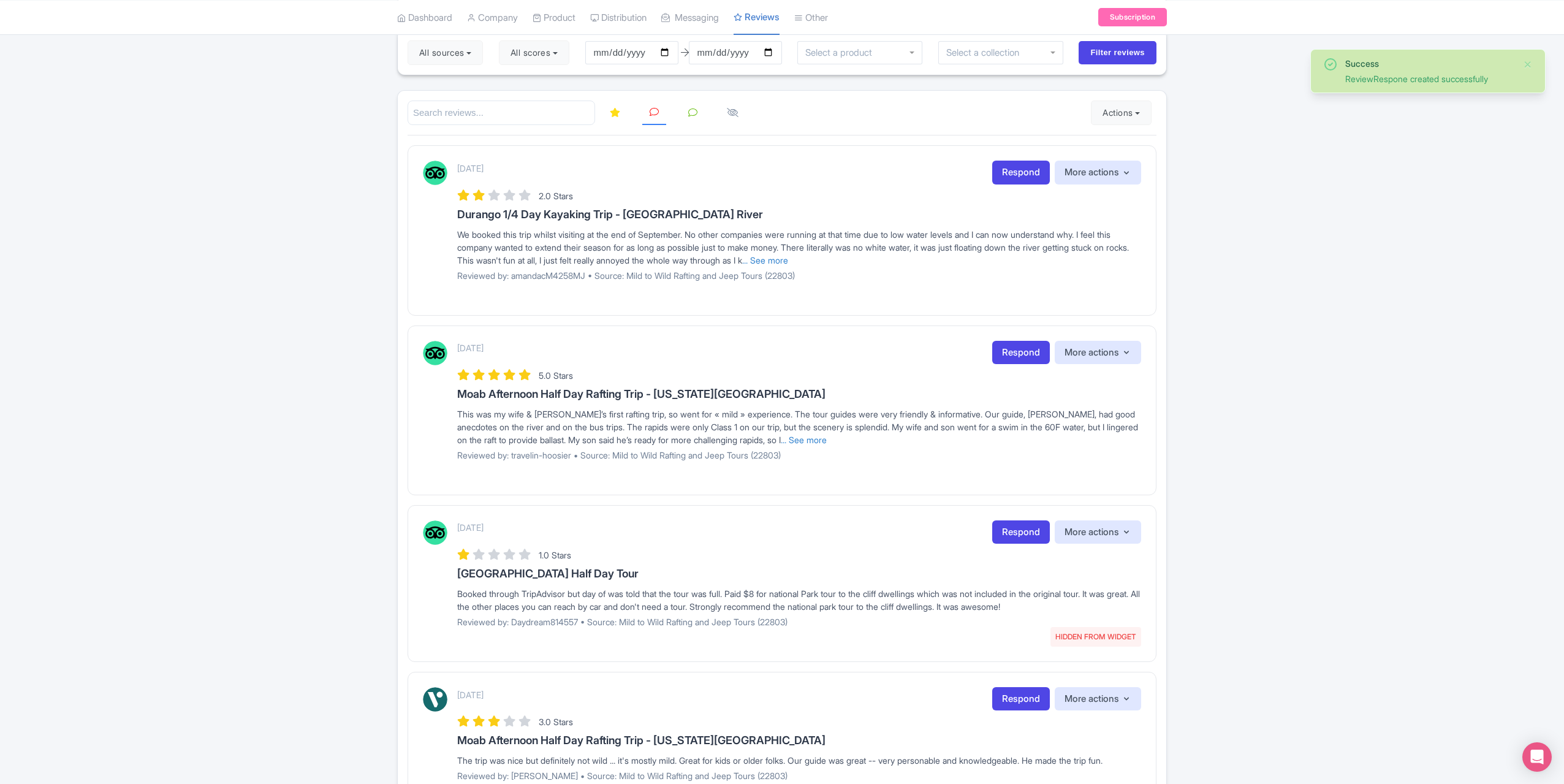
scroll to position [123, 0]
click at [1015, 344] on link "Respond" at bounding box center [1022, 350] width 58 height 24
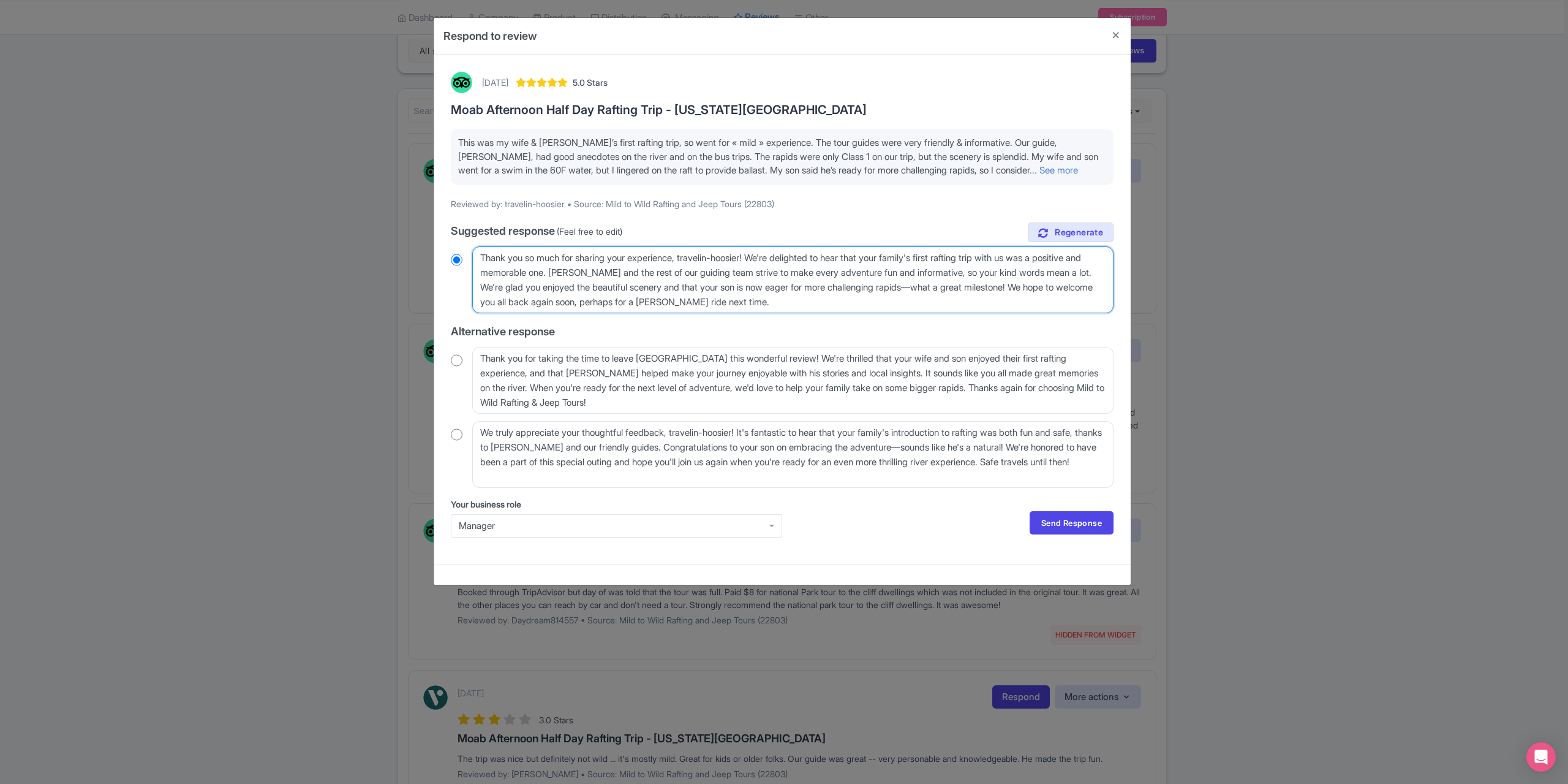
drag, startPoint x: 758, startPoint y: 256, endPoint x: 684, endPoint y: 259, distance: 74.1
click at [684, 259] on textarea "Thank you so much for sharing your experience, travelin-hoosier! We're delighte…" at bounding box center [793, 279] width 641 height 67
type textarea "Thank you so much for sharing your experience! We're delighted to hear that you…"
radio input "true"
type textarea "Thank you so much for sharing your experience! We're delighted to hear that you…"
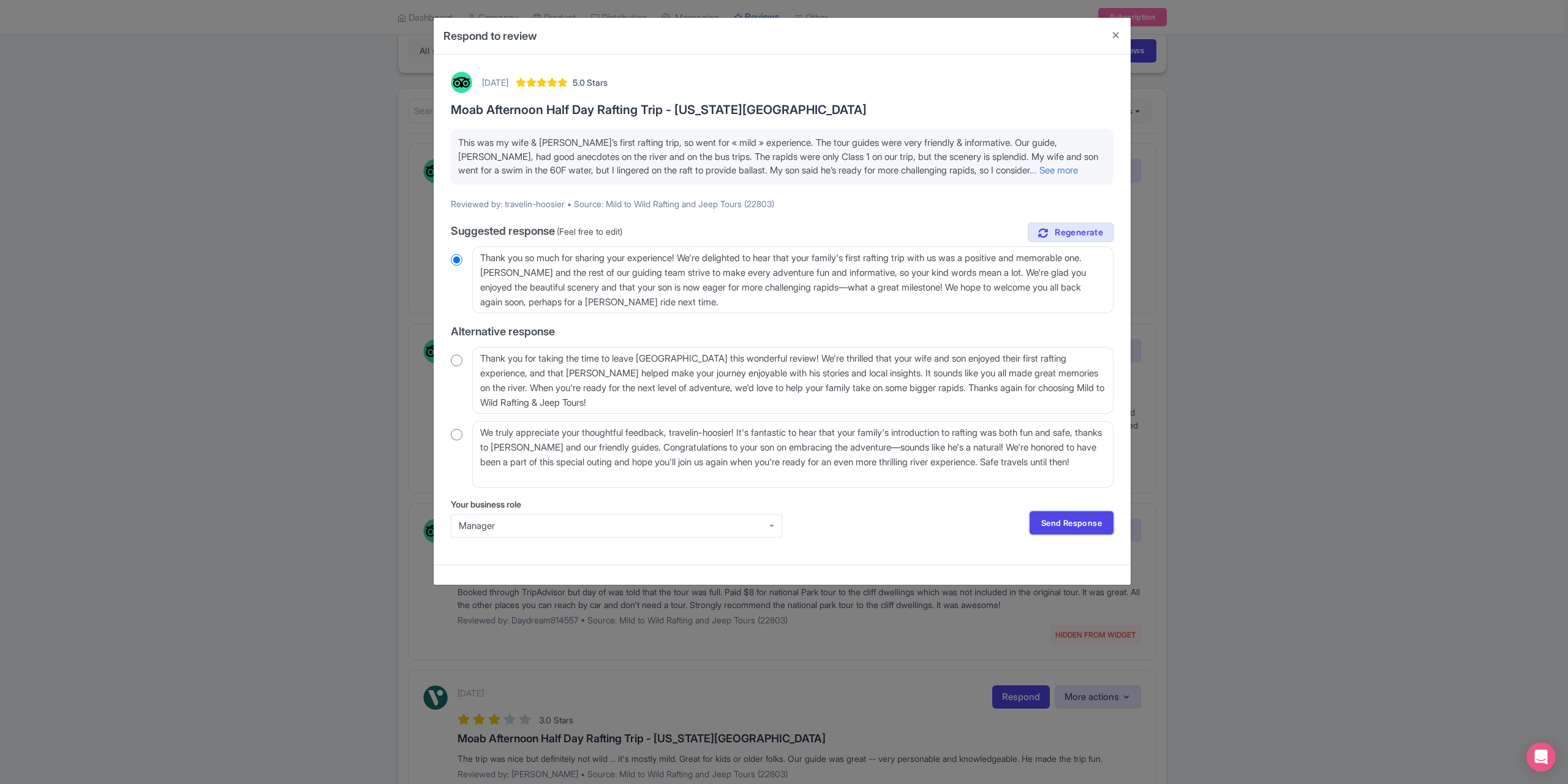
click at [1034, 515] on link "Send Response" at bounding box center [1072, 523] width 84 height 23
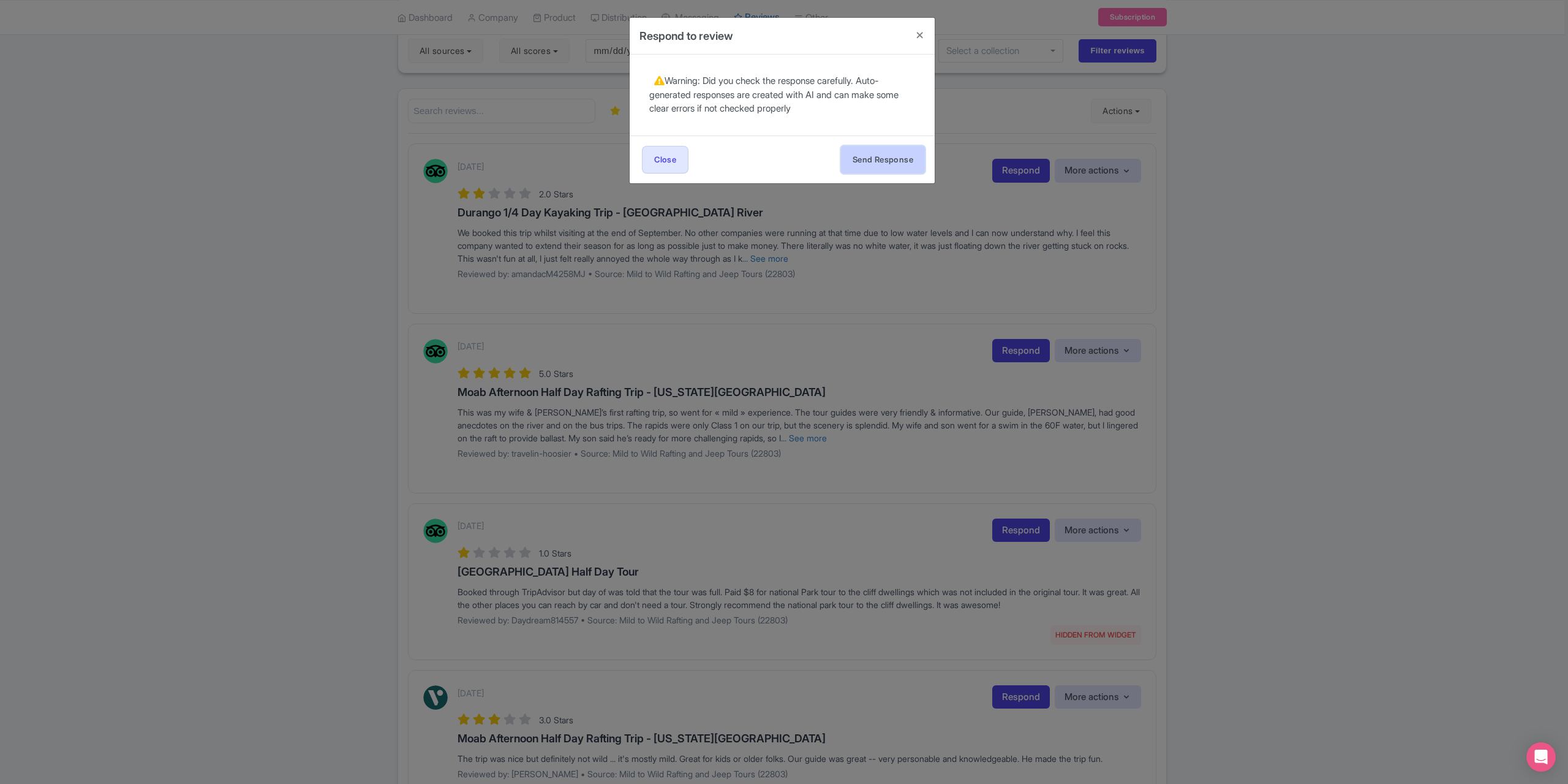
click at [875, 166] on button "Send Response" at bounding box center [883, 159] width 84 height 27
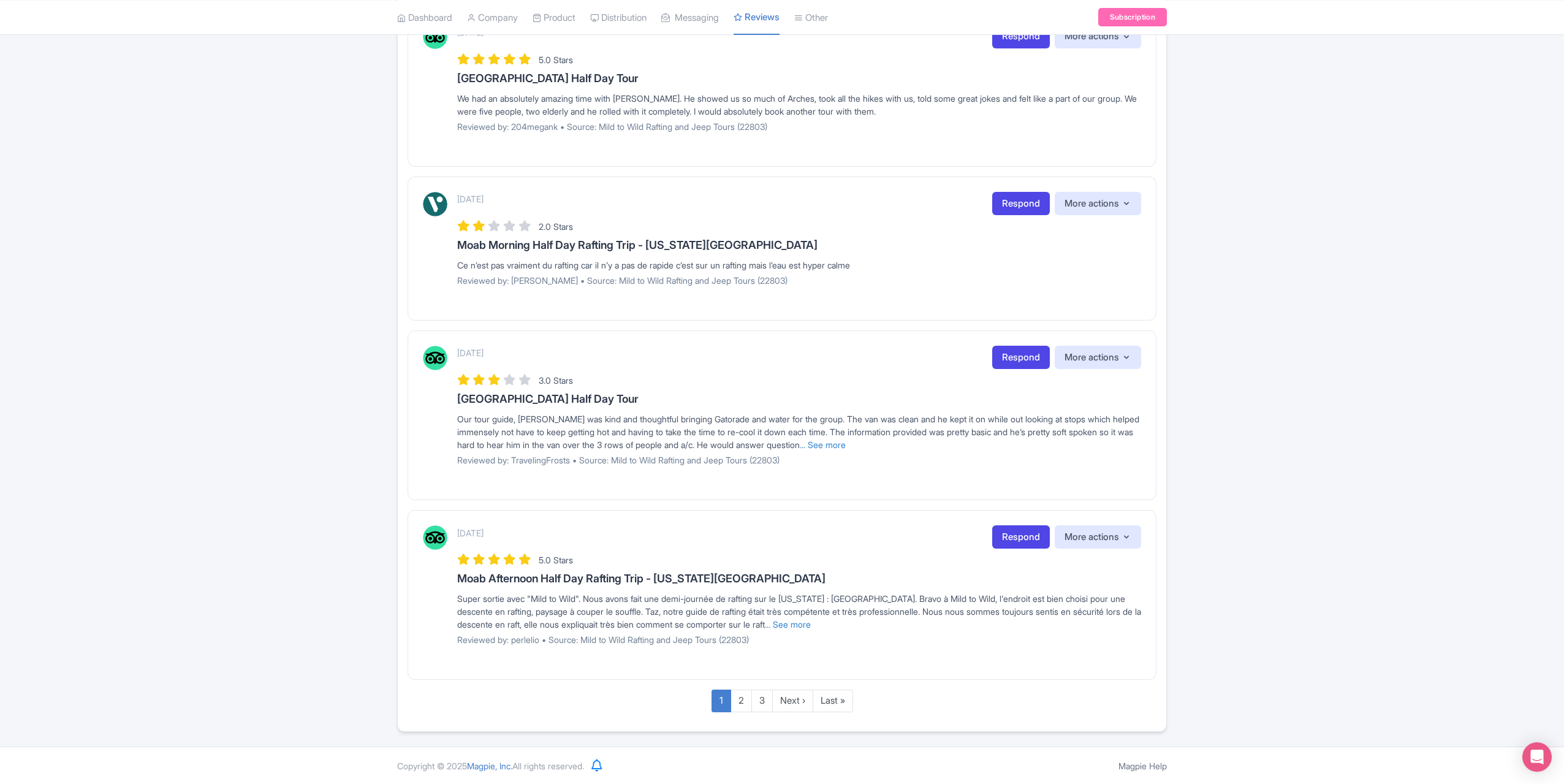
scroll to position [1264, 0]
click at [790, 694] on link "Next ›" at bounding box center [793, 701] width 41 height 23
